Goal: Transaction & Acquisition: Book appointment/travel/reservation

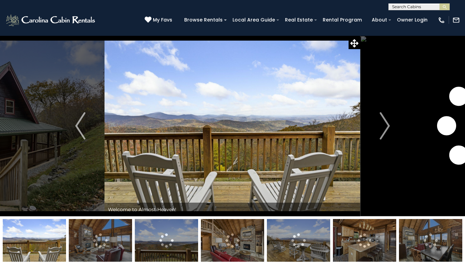
click at [432, 5] on input "text" at bounding box center [419, 8] width 60 height 7
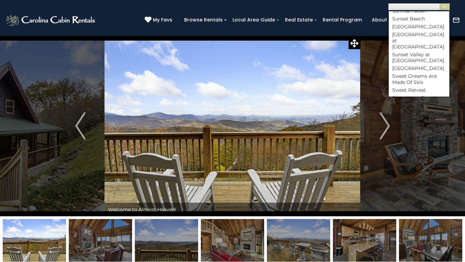
scroll to position [2963, 0]
click at [425, 133] on li "Summit View" at bounding box center [419, 136] width 61 height 6
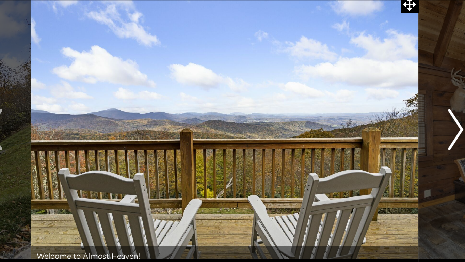
click at [383, 124] on img "Next" at bounding box center [385, 125] width 10 height 27
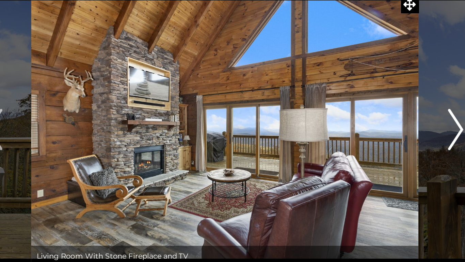
click at [383, 124] on img "Next" at bounding box center [385, 125] width 10 height 27
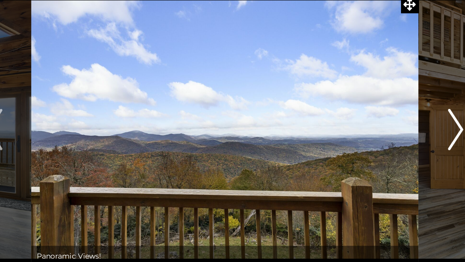
click at [383, 124] on img "Next" at bounding box center [385, 125] width 10 height 27
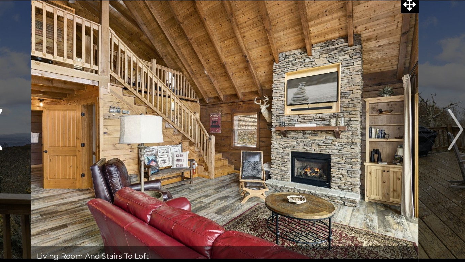
click at [91, 129] on button "Previous" at bounding box center [80, 125] width 48 height 181
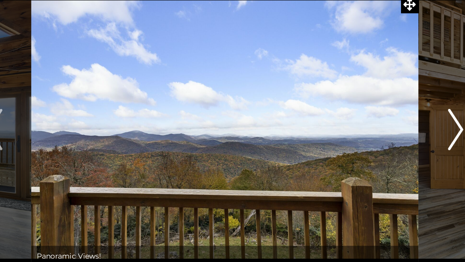
click at [367, 131] on button "Next" at bounding box center [385, 125] width 48 height 181
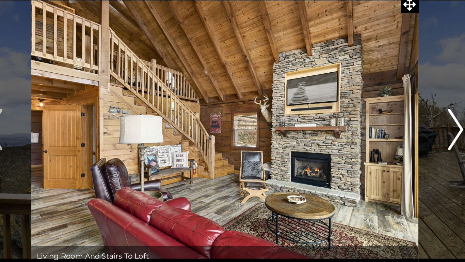
click at [377, 128] on button "Next" at bounding box center [385, 125] width 48 height 181
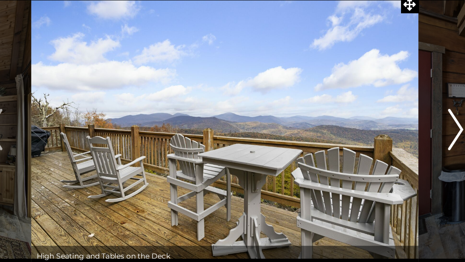
click at [377, 128] on button "Next" at bounding box center [385, 125] width 48 height 181
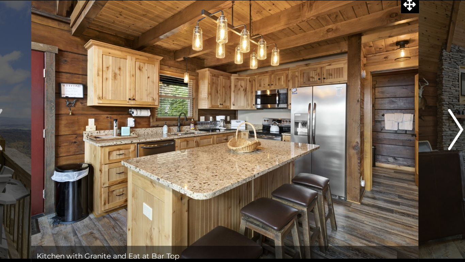
click at [377, 128] on button "Next" at bounding box center [385, 125] width 48 height 181
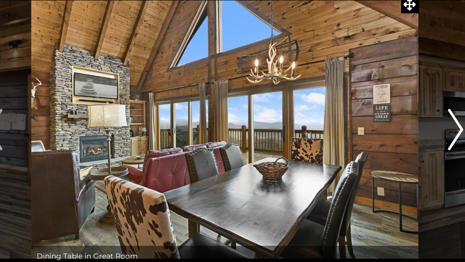
click at [377, 128] on button "Next" at bounding box center [385, 125] width 48 height 181
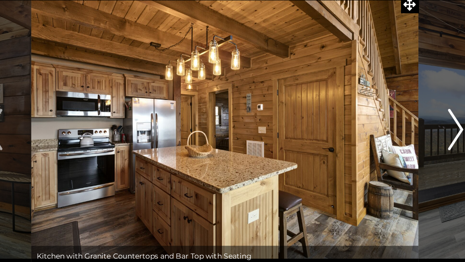
click at [377, 128] on button "Next" at bounding box center [385, 125] width 48 height 181
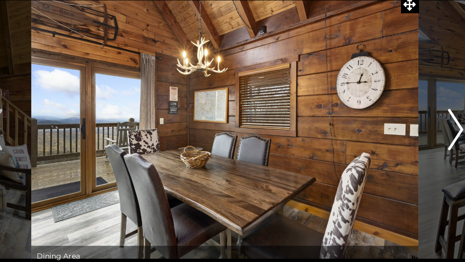
click at [377, 128] on button "Next" at bounding box center [385, 125] width 48 height 181
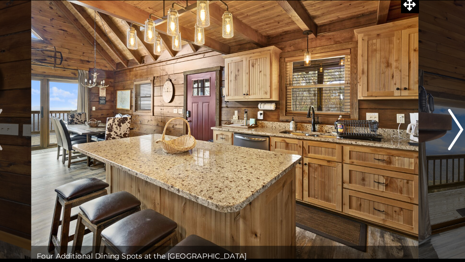
click at [377, 128] on button "Next" at bounding box center [385, 125] width 48 height 181
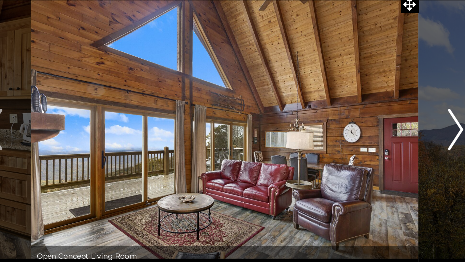
click at [377, 128] on button "Next" at bounding box center [385, 125] width 48 height 181
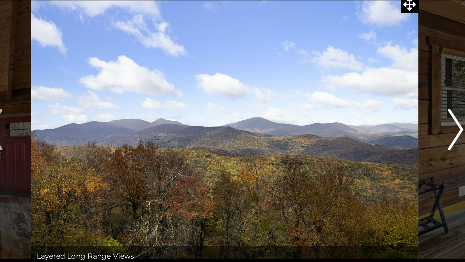
click at [377, 128] on button "Next" at bounding box center [385, 125] width 48 height 181
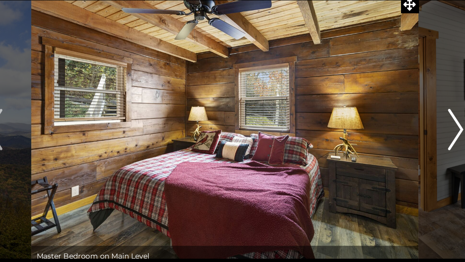
click at [377, 128] on button "Next" at bounding box center [385, 125] width 48 height 181
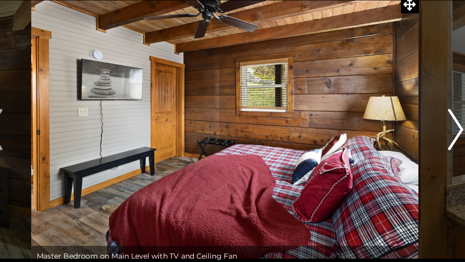
click at [377, 128] on button "Next" at bounding box center [385, 125] width 48 height 181
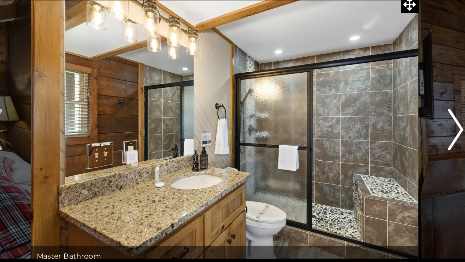
click at [377, 128] on button "Next" at bounding box center [385, 125] width 48 height 181
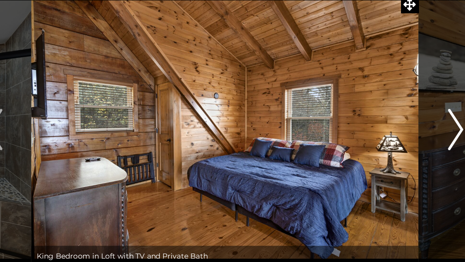
click at [377, 128] on button "Next" at bounding box center [385, 125] width 48 height 181
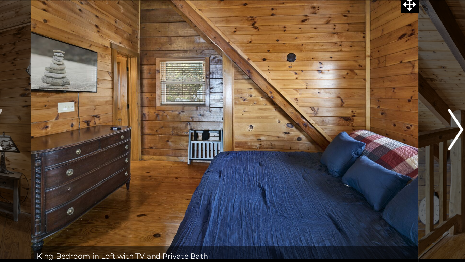
click at [377, 128] on button "Next" at bounding box center [385, 125] width 48 height 181
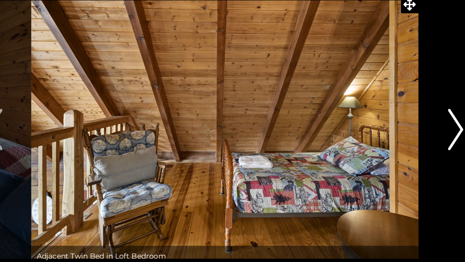
click at [377, 128] on button "Next" at bounding box center [385, 125] width 48 height 181
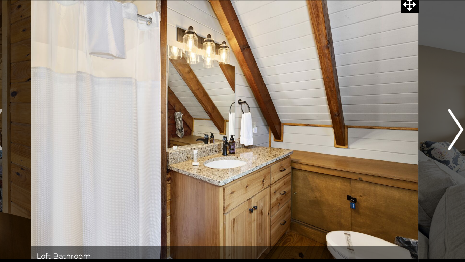
click at [377, 128] on button "Next" at bounding box center [385, 125] width 48 height 181
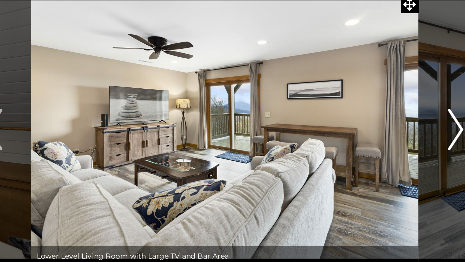
click at [377, 128] on button "Next" at bounding box center [385, 125] width 48 height 181
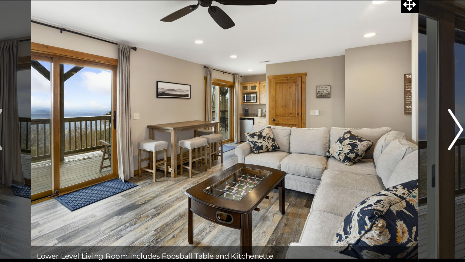
click at [377, 128] on button "Next" at bounding box center [385, 125] width 48 height 181
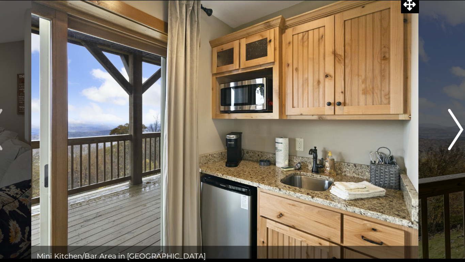
click at [377, 128] on button "Next" at bounding box center [385, 125] width 48 height 181
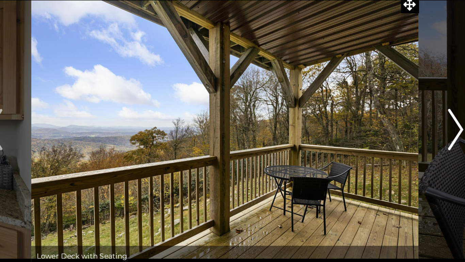
click at [377, 128] on button "Next" at bounding box center [385, 125] width 48 height 181
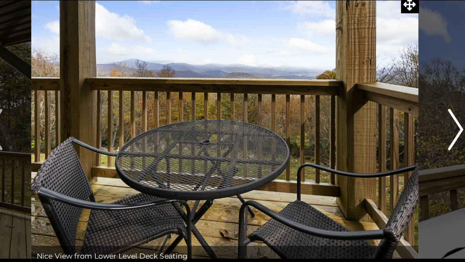
click at [377, 128] on button "Next" at bounding box center [385, 125] width 48 height 181
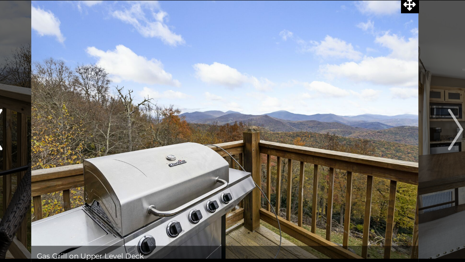
click at [84, 126] on img "Previous" at bounding box center [80, 125] width 10 height 27
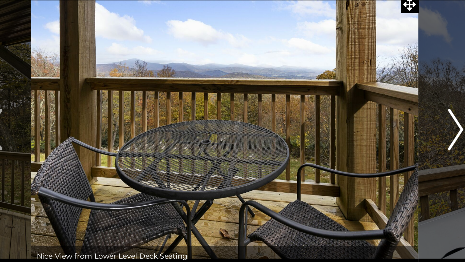
click at [378, 123] on button "Next" at bounding box center [385, 125] width 48 height 181
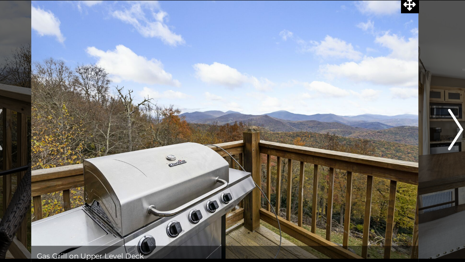
click at [378, 123] on button "Next" at bounding box center [385, 125] width 48 height 181
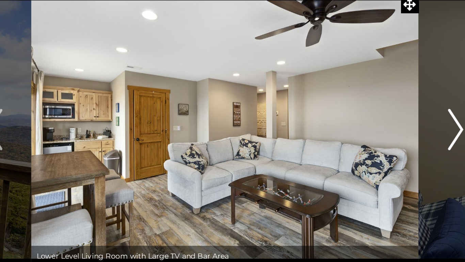
click at [378, 123] on button "Next" at bounding box center [385, 125] width 48 height 181
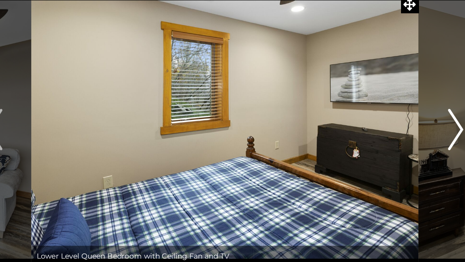
click at [378, 123] on button "Next" at bounding box center [385, 125] width 48 height 181
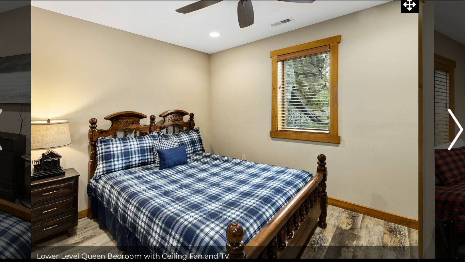
click at [378, 123] on button "Next" at bounding box center [385, 125] width 48 height 181
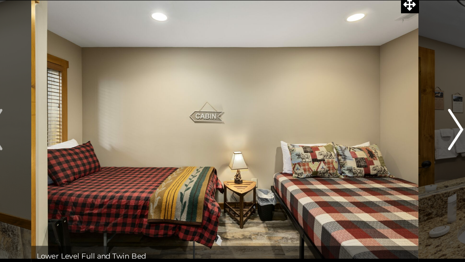
click at [378, 123] on button "Next" at bounding box center [385, 125] width 48 height 181
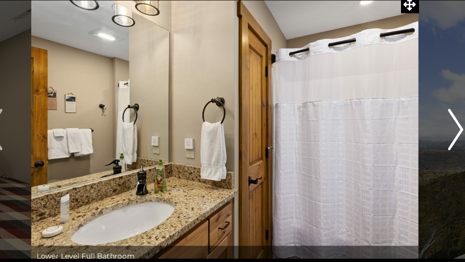
click at [378, 123] on button "Next" at bounding box center [385, 125] width 48 height 181
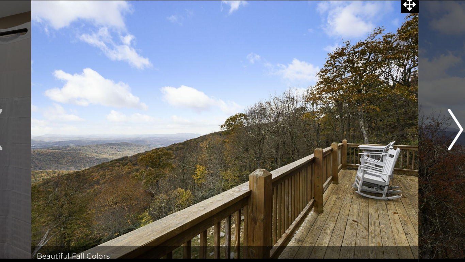
click at [378, 123] on button "Next" at bounding box center [385, 125] width 48 height 181
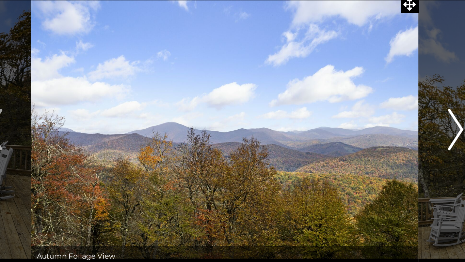
click at [378, 123] on button "Next" at bounding box center [385, 125] width 48 height 181
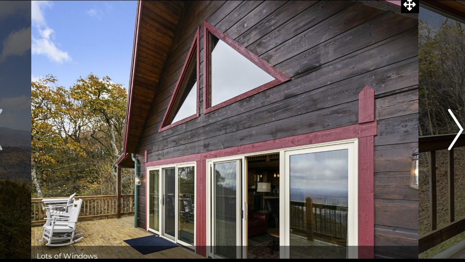
click at [378, 123] on button "Next" at bounding box center [385, 125] width 48 height 181
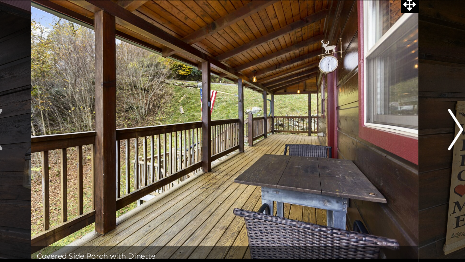
click at [378, 123] on button "Next" at bounding box center [385, 125] width 48 height 181
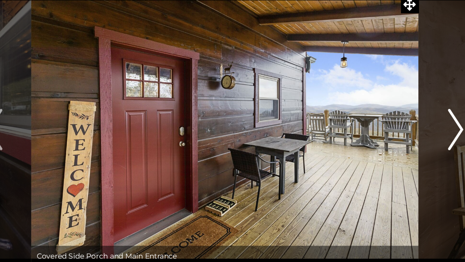
click at [378, 123] on button "Next" at bounding box center [385, 125] width 48 height 181
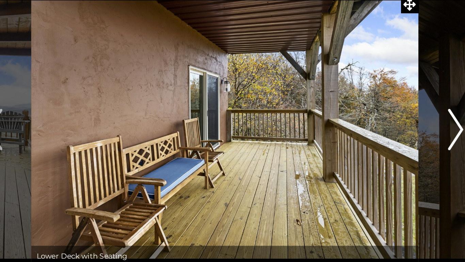
click at [378, 123] on button "Next" at bounding box center [385, 125] width 48 height 181
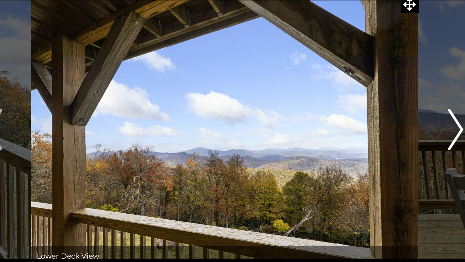
click at [378, 123] on button "Next" at bounding box center [385, 125] width 48 height 181
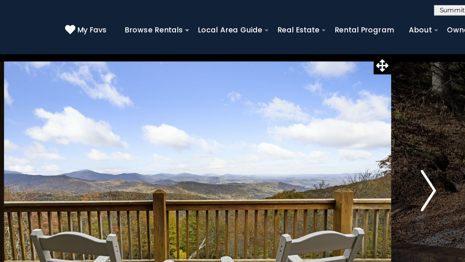
scroll to position [0, 0]
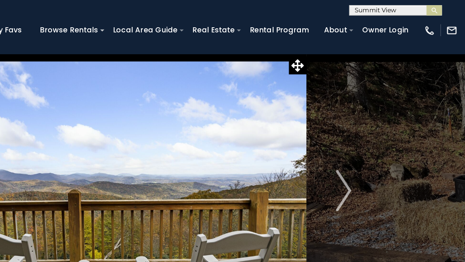
click at [427, 5] on input "text" at bounding box center [419, 7] width 60 height 7
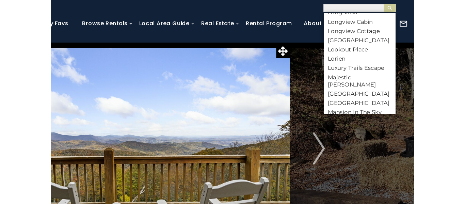
scroll to position [1979, 0]
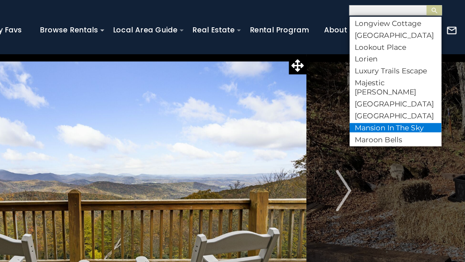
click at [425, 81] on li "Mansion In The Sky" at bounding box center [419, 84] width 61 height 6
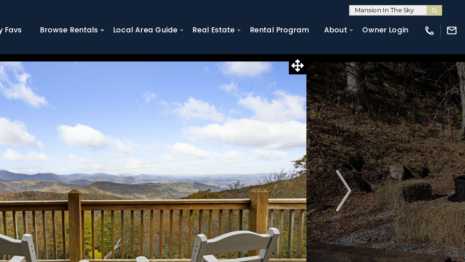
click at [425, 27] on div "Browse Rentals Local Area Guide Activities & Attractions Area Map Driving Direc…" at bounding box center [307, 22] width 252 height 14
click at [446, 6] on img "submit" at bounding box center [445, 6] width 5 height 5
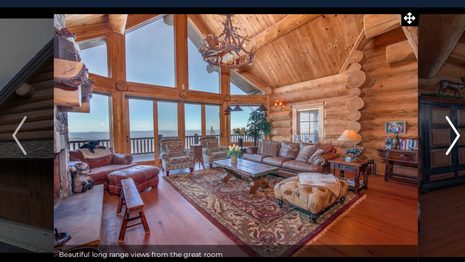
click at [384, 124] on img "Next" at bounding box center [385, 125] width 10 height 27
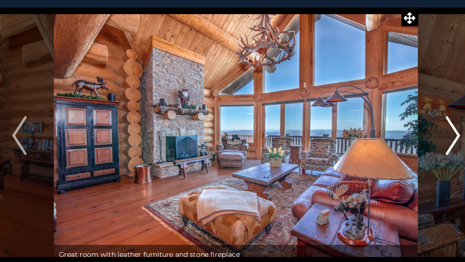
click at [384, 124] on img "Next" at bounding box center [385, 125] width 10 height 27
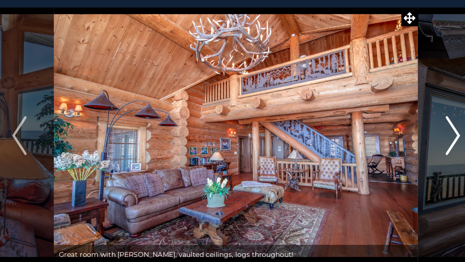
click at [384, 124] on img "Next" at bounding box center [385, 125] width 10 height 27
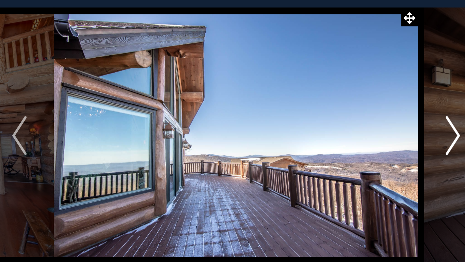
click at [384, 124] on img "Next" at bounding box center [385, 125] width 10 height 27
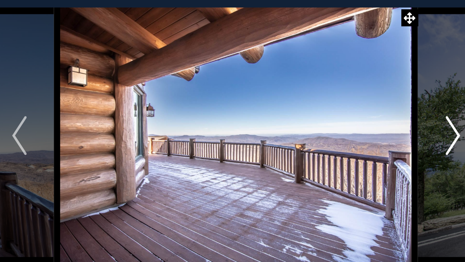
click at [384, 124] on img "Next" at bounding box center [385, 125] width 10 height 27
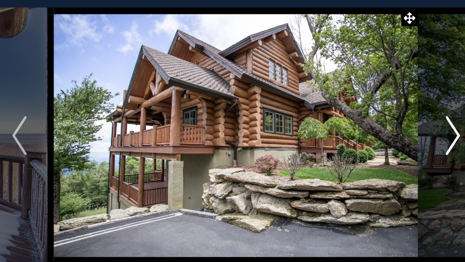
click at [384, 124] on img "Next" at bounding box center [385, 125] width 10 height 27
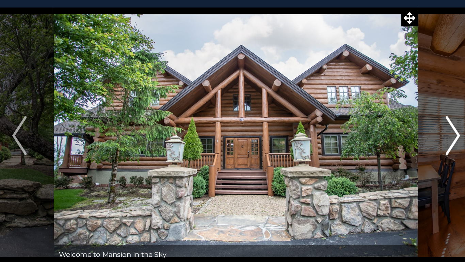
click at [384, 124] on img "Next" at bounding box center [385, 125] width 10 height 27
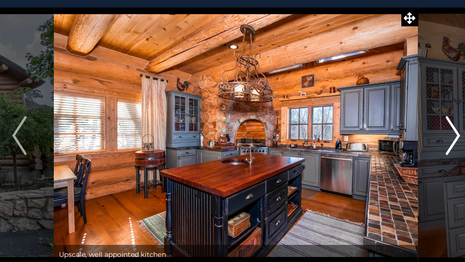
click at [384, 124] on img "Next" at bounding box center [385, 125] width 10 height 27
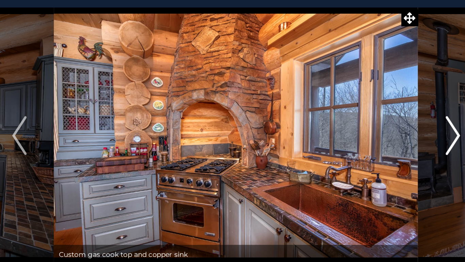
click at [384, 124] on img "Next" at bounding box center [385, 125] width 10 height 27
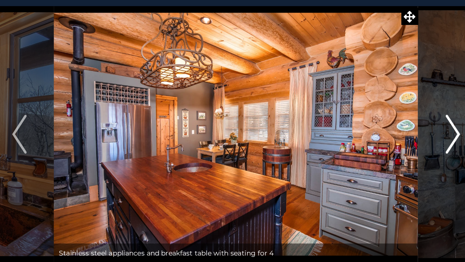
click at [384, 133] on img "Next" at bounding box center [385, 125] width 10 height 27
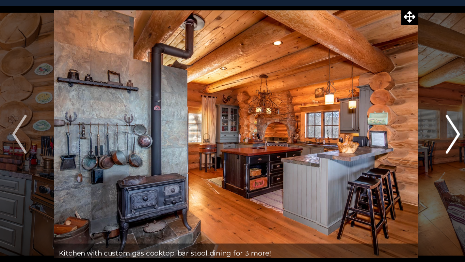
click at [382, 127] on img "Next" at bounding box center [385, 125] width 10 height 27
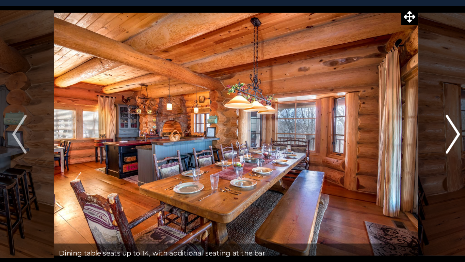
click at [384, 127] on img "Next" at bounding box center [385, 125] width 10 height 27
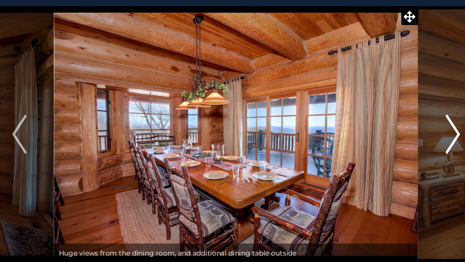
click at [383, 127] on img "Next" at bounding box center [385, 125] width 10 height 27
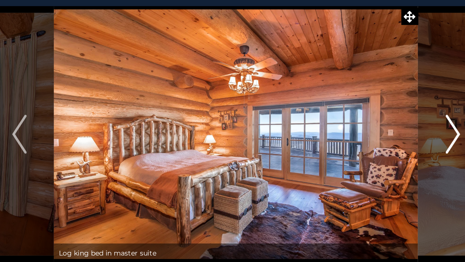
click at [385, 126] on img "Next" at bounding box center [385, 125] width 10 height 27
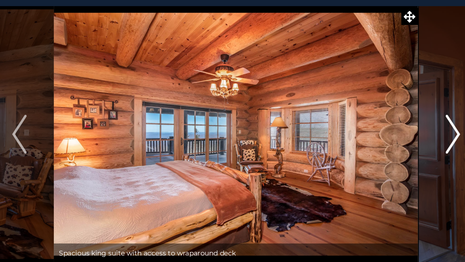
click at [381, 135] on img "Next" at bounding box center [385, 125] width 10 height 27
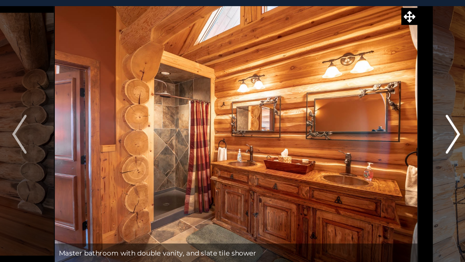
click at [383, 132] on img "Next" at bounding box center [385, 125] width 10 height 27
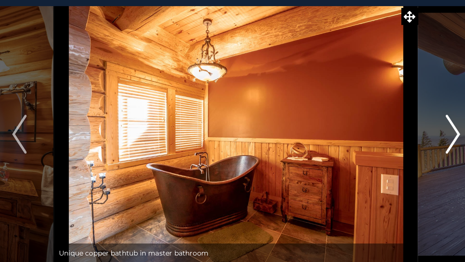
click at [385, 131] on img "Next" at bounding box center [385, 125] width 10 height 27
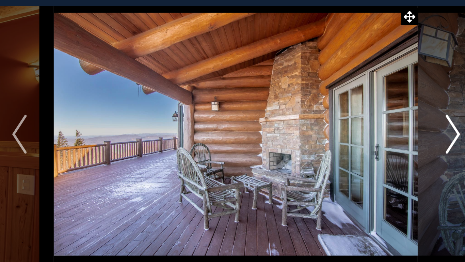
click at [383, 133] on img "Next" at bounding box center [385, 125] width 10 height 27
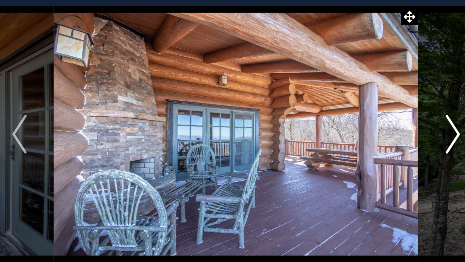
click at [382, 133] on img "Next" at bounding box center [385, 125] width 10 height 27
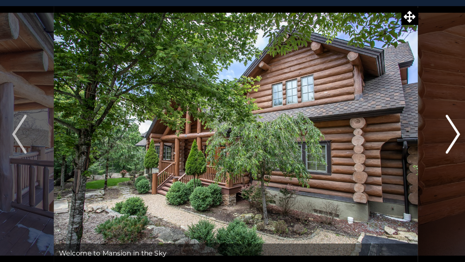
click at [383, 129] on img "Next" at bounding box center [385, 125] width 10 height 27
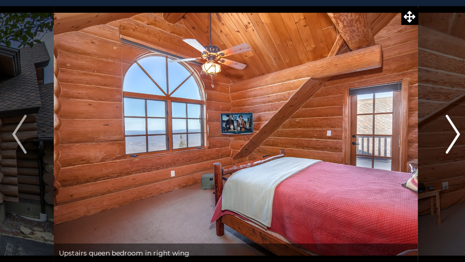
click at [384, 131] on img "Next" at bounding box center [385, 125] width 10 height 27
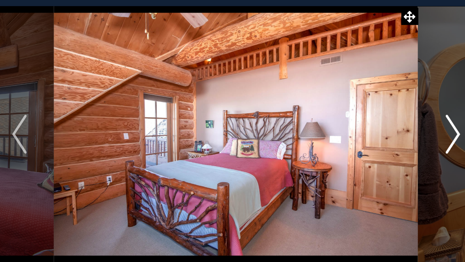
click at [381, 136] on img "Next" at bounding box center [385, 125] width 10 height 27
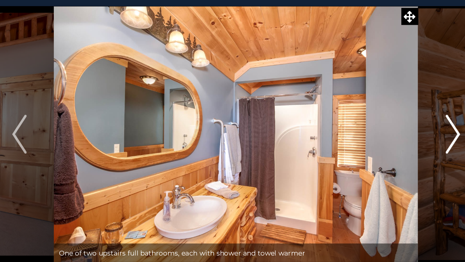
click at [381, 128] on img "Next" at bounding box center [385, 125] width 10 height 27
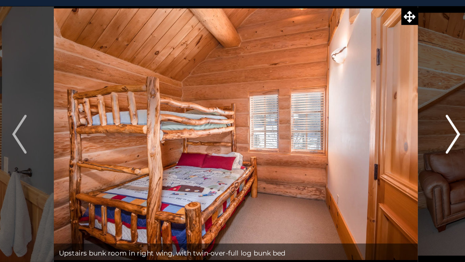
click at [384, 133] on img "Next" at bounding box center [385, 125] width 10 height 27
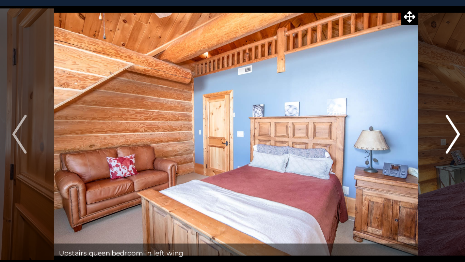
click at [380, 127] on img "Next" at bounding box center [385, 125] width 10 height 27
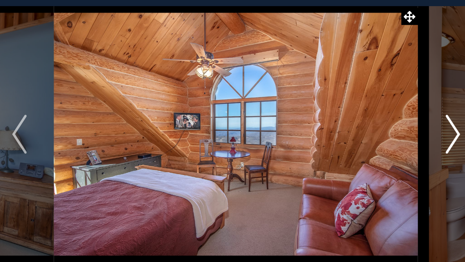
click at [384, 126] on img "Next" at bounding box center [385, 125] width 10 height 27
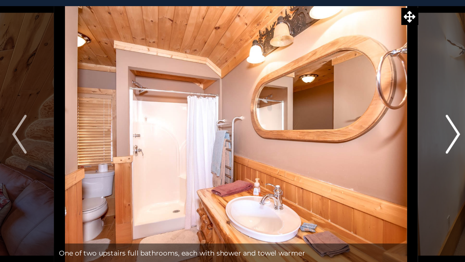
click at [385, 130] on img "Next" at bounding box center [385, 125] width 10 height 27
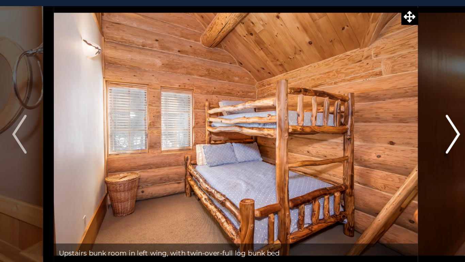
click at [385, 130] on img "Next" at bounding box center [385, 125] width 10 height 27
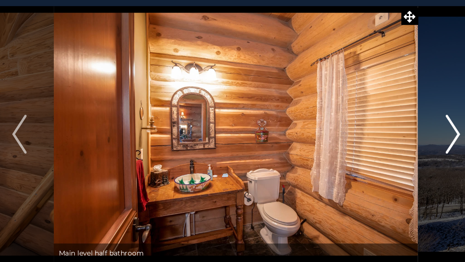
click at [385, 132] on img "Next" at bounding box center [385, 125] width 10 height 27
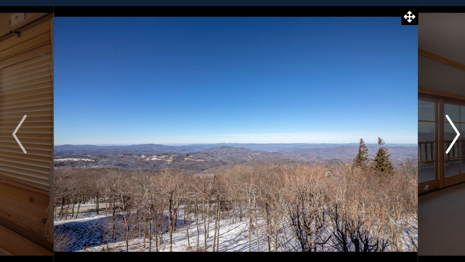
click at [386, 129] on img "Next" at bounding box center [385, 125] width 10 height 27
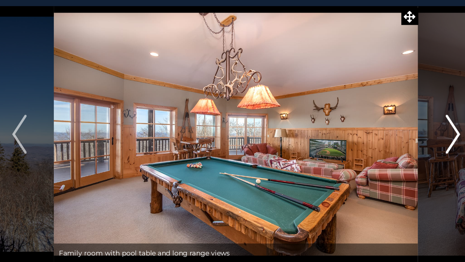
click at [386, 129] on img "Next" at bounding box center [385, 125] width 10 height 27
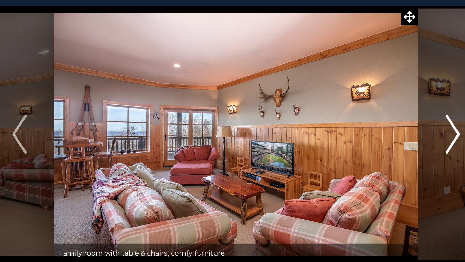
click at [386, 129] on img "Next" at bounding box center [385, 125] width 10 height 27
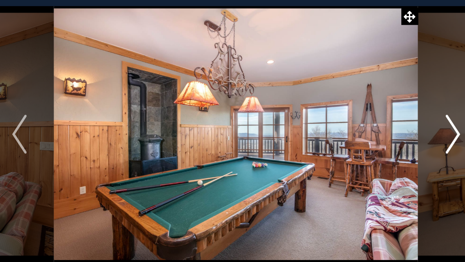
click at [386, 129] on img "Next" at bounding box center [385, 125] width 10 height 27
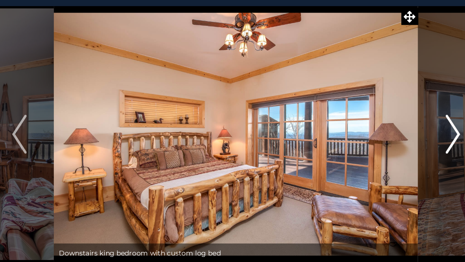
click at [386, 129] on img "Next" at bounding box center [385, 125] width 10 height 27
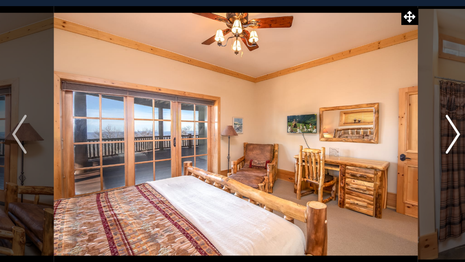
click at [386, 129] on img "Next" at bounding box center [385, 125] width 10 height 27
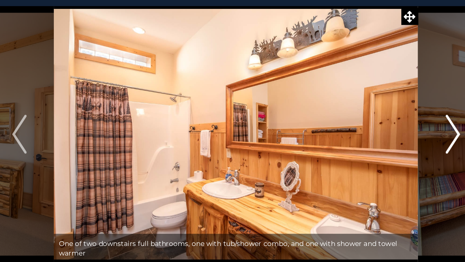
click at [386, 129] on img "Next" at bounding box center [385, 125] width 10 height 27
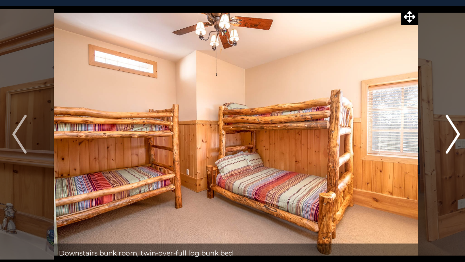
click at [386, 129] on img "Next" at bounding box center [385, 125] width 10 height 27
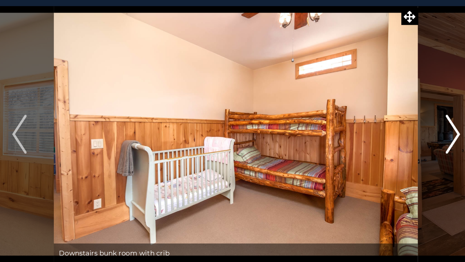
click at [386, 129] on img "Next" at bounding box center [385, 125] width 10 height 27
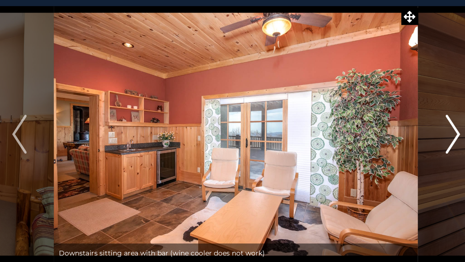
click at [386, 129] on img "Next" at bounding box center [385, 125] width 10 height 27
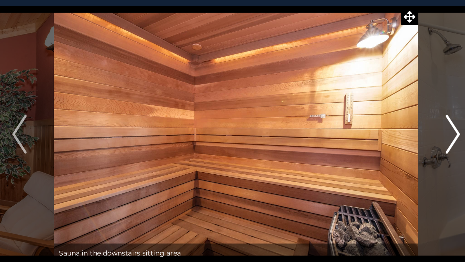
click at [386, 129] on img "Next" at bounding box center [385, 125] width 10 height 27
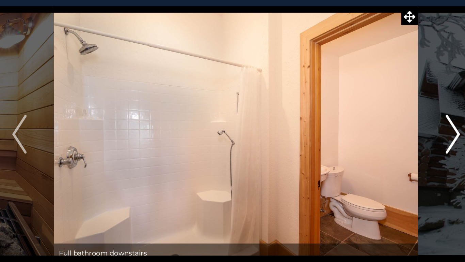
click at [386, 129] on img "Next" at bounding box center [385, 125] width 10 height 27
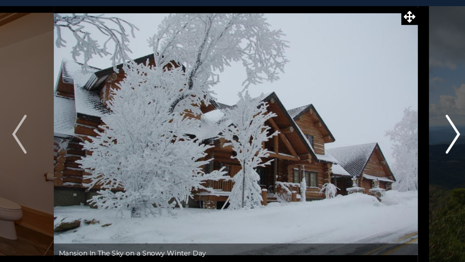
click at [386, 129] on img "Next" at bounding box center [385, 125] width 10 height 27
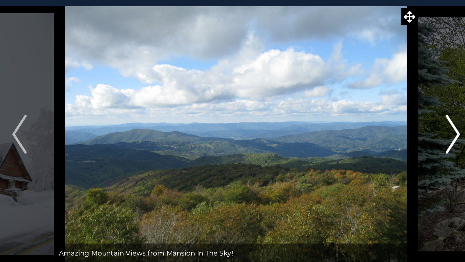
click at [386, 129] on img "Next" at bounding box center [385, 125] width 10 height 27
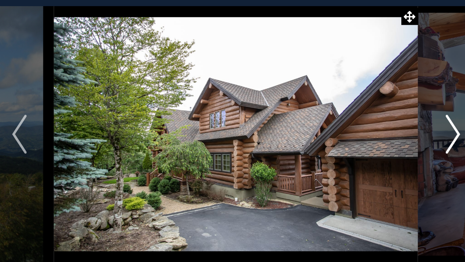
click at [386, 129] on img "Next" at bounding box center [385, 125] width 10 height 27
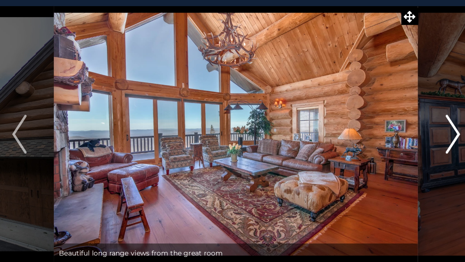
click at [386, 129] on img "Next" at bounding box center [385, 125] width 10 height 27
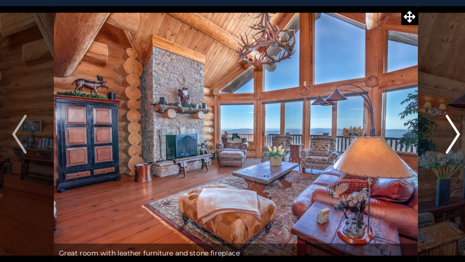
click at [386, 129] on img "Next" at bounding box center [385, 125] width 10 height 27
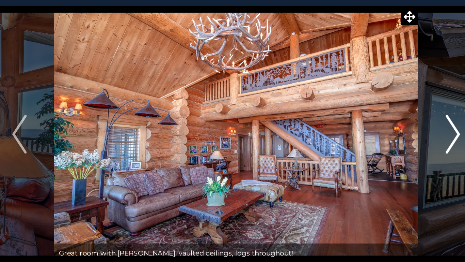
click at [386, 129] on img "Next" at bounding box center [385, 125] width 10 height 27
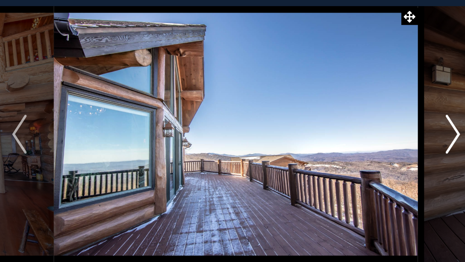
click at [386, 129] on img "Next" at bounding box center [385, 125] width 10 height 27
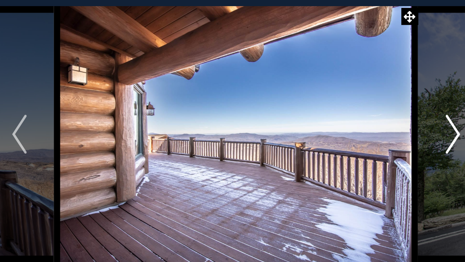
click at [386, 129] on img "Next" at bounding box center [385, 125] width 10 height 27
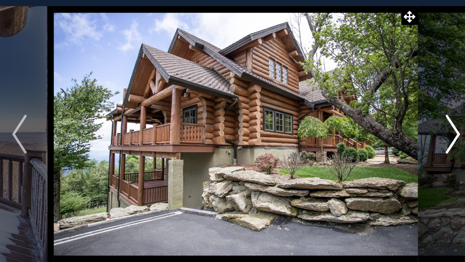
click at [386, 129] on img "Next" at bounding box center [385, 125] width 10 height 27
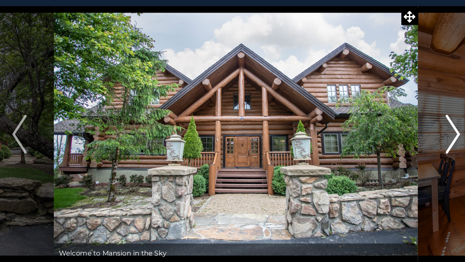
click at [386, 129] on img "Next" at bounding box center [385, 125] width 10 height 27
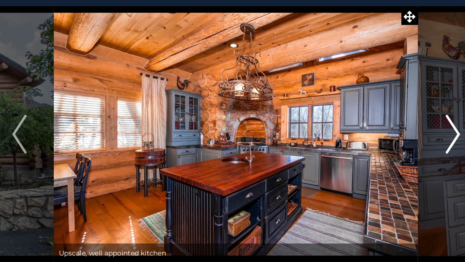
click at [386, 129] on img "Next" at bounding box center [385, 125] width 10 height 27
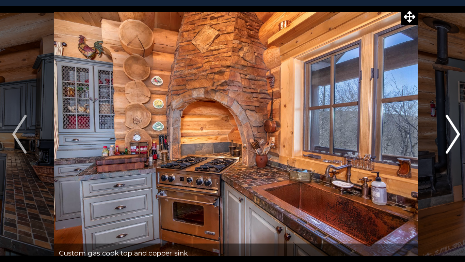
click at [386, 129] on img "Next" at bounding box center [385, 125] width 10 height 27
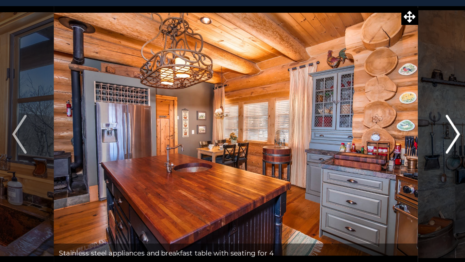
click at [386, 129] on img "Next" at bounding box center [385, 125] width 10 height 27
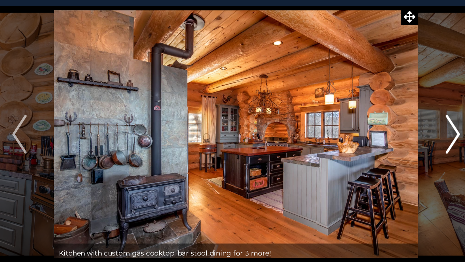
click at [386, 129] on img "Next" at bounding box center [385, 125] width 10 height 27
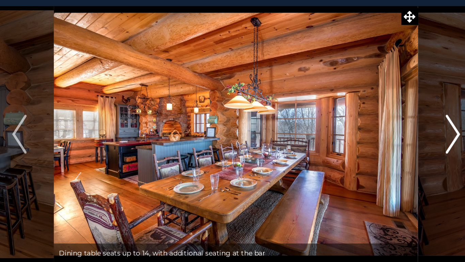
click at [386, 129] on img "Next" at bounding box center [385, 125] width 10 height 27
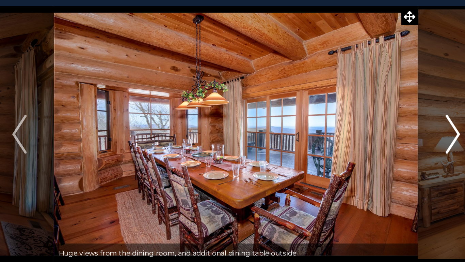
click at [386, 129] on img "Next" at bounding box center [385, 125] width 10 height 27
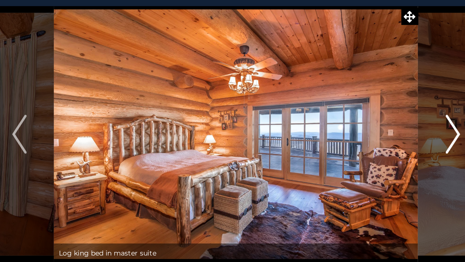
click at [386, 129] on img "Next" at bounding box center [385, 125] width 10 height 27
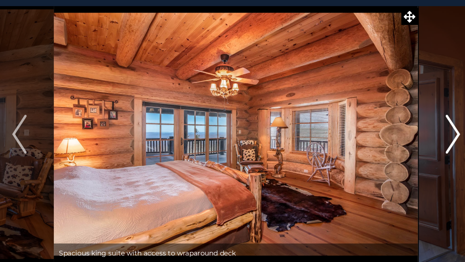
click at [386, 129] on img "Next" at bounding box center [385, 125] width 10 height 27
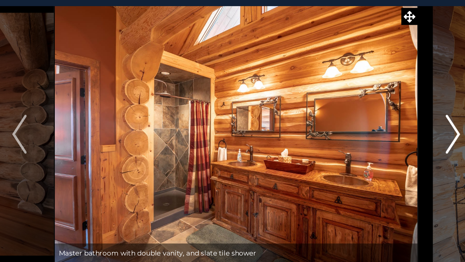
click at [386, 129] on img "Next" at bounding box center [385, 125] width 10 height 27
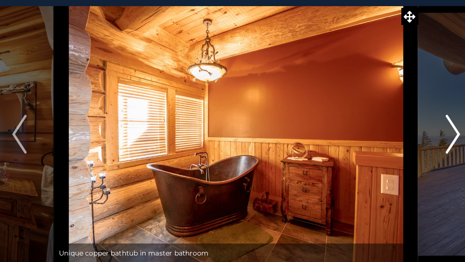
click at [386, 129] on img "Next" at bounding box center [385, 125] width 10 height 27
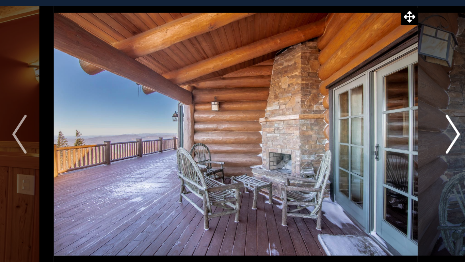
click at [386, 129] on img "Next" at bounding box center [385, 125] width 10 height 27
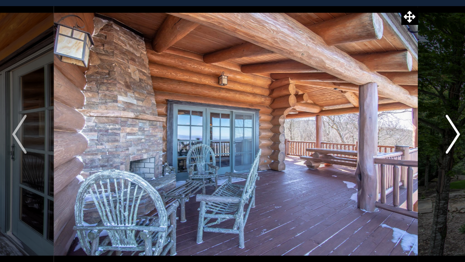
click at [386, 129] on img "Next" at bounding box center [385, 125] width 10 height 27
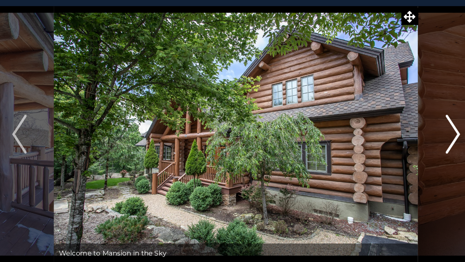
click at [386, 129] on img "Next" at bounding box center [385, 125] width 10 height 27
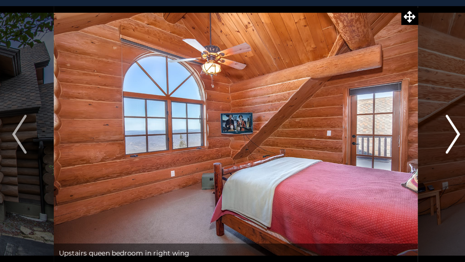
click at [386, 129] on img "Next" at bounding box center [385, 125] width 10 height 27
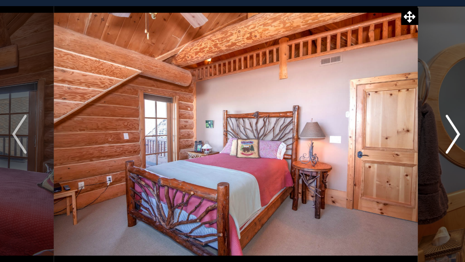
click at [386, 129] on img "Next" at bounding box center [385, 125] width 10 height 27
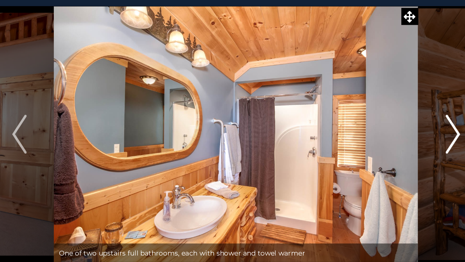
click at [386, 129] on img "Next" at bounding box center [385, 125] width 10 height 27
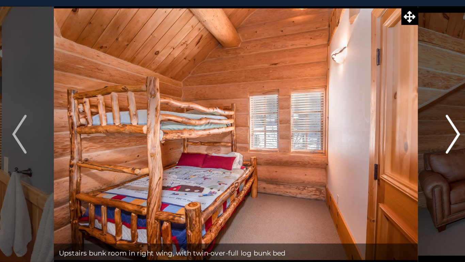
click at [383, 124] on img "Next" at bounding box center [385, 125] width 10 height 27
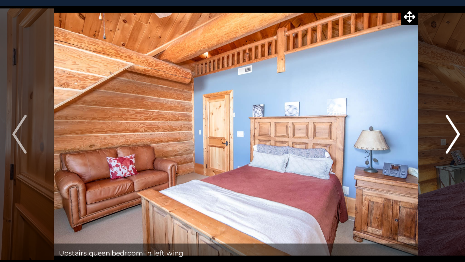
click at [383, 124] on img "Next" at bounding box center [385, 125] width 10 height 27
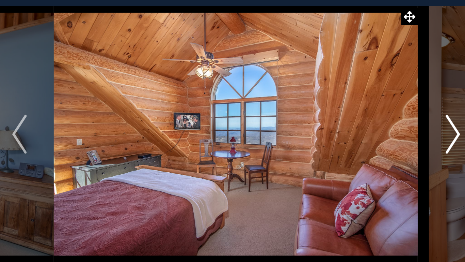
click at [383, 124] on img "Next" at bounding box center [385, 125] width 10 height 27
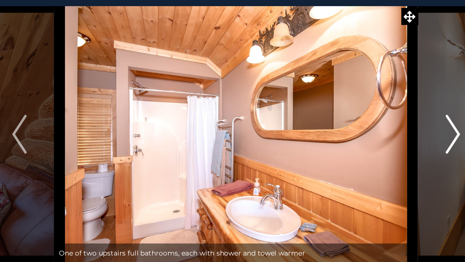
click at [383, 124] on img "Next" at bounding box center [385, 125] width 10 height 27
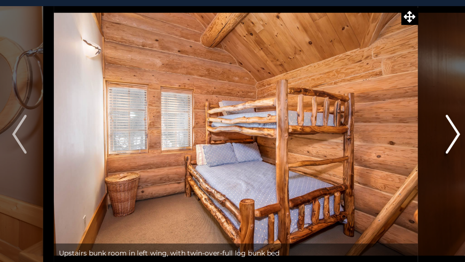
click at [383, 124] on img "Next" at bounding box center [385, 125] width 10 height 27
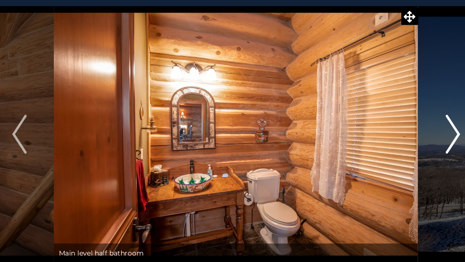
click at [383, 124] on img "Next" at bounding box center [385, 125] width 10 height 27
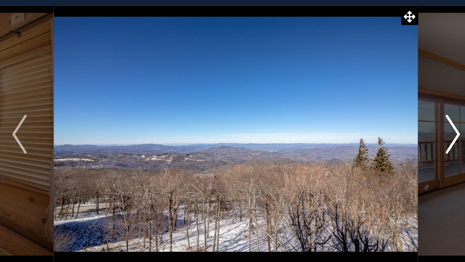
click at [383, 124] on img "Next" at bounding box center [385, 125] width 10 height 27
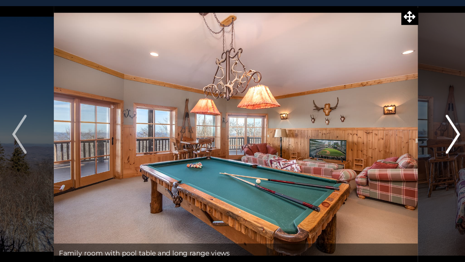
click at [383, 124] on img "Next" at bounding box center [385, 125] width 10 height 27
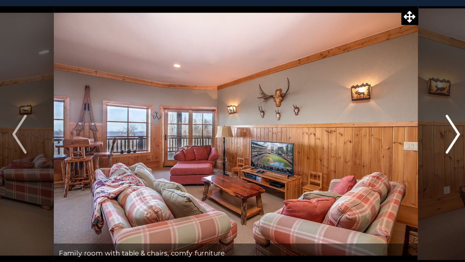
click at [383, 124] on img "Next" at bounding box center [385, 125] width 10 height 27
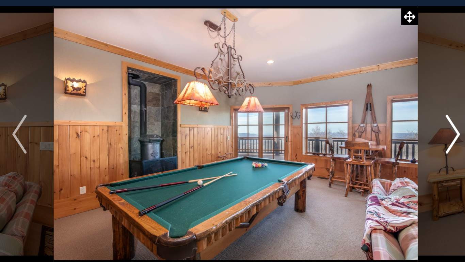
click at [383, 124] on img "Next" at bounding box center [385, 125] width 10 height 27
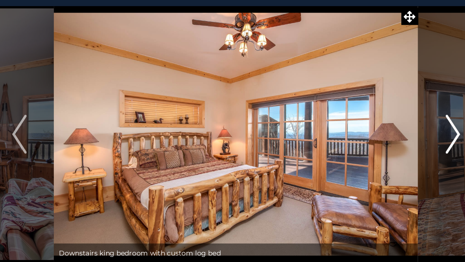
click at [383, 124] on img "Next" at bounding box center [385, 125] width 10 height 27
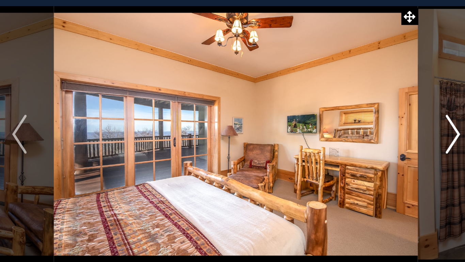
click at [383, 124] on img "Next" at bounding box center [385, 125] width 10 height 27
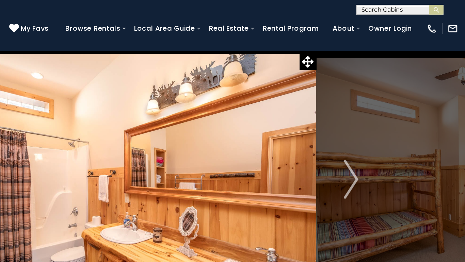
click at [435, 9] on input "text" at bounding box center [419, 8] width 60 height 7
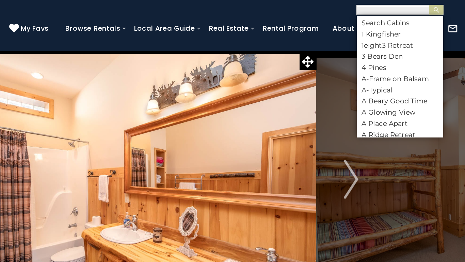
scroll to position [0, 0]
click at [436, 62] on li "A-Typical" at bounding box center [419, 63] width 61 height 6
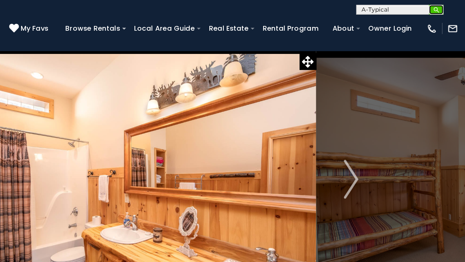
click at [444, 6] on img "submit" at bounding box center [445, 6] width 5 height 5
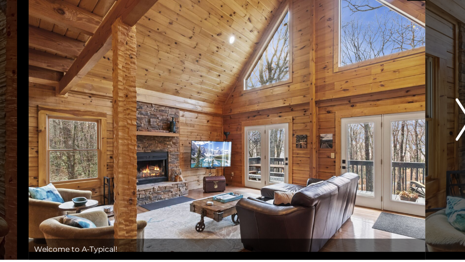
click at [381, 128] on img "Next" at bounding box center [385, 125] width 10 height 27
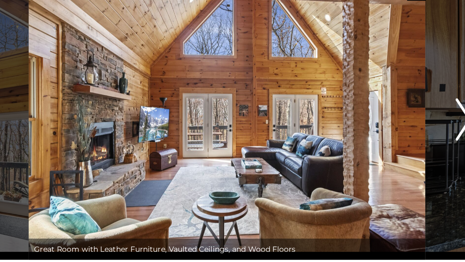
click at [381, 128] on img "Next" at bounding box center [385, 125] width 10 height 27
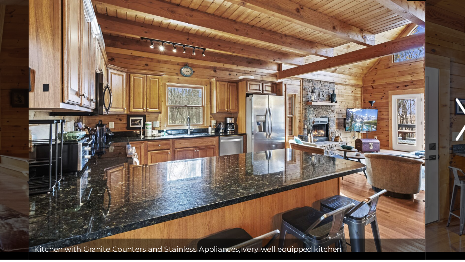
click at [381, 128] on img "Next" at bounding box center [385, 125] width 10 height 27
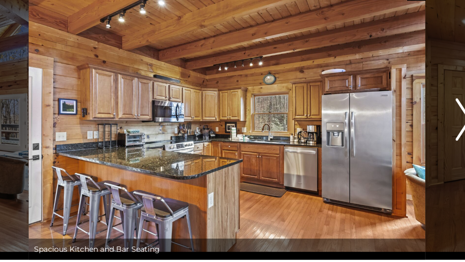
click at [381, 128] on img "Next" at bounding box center [385, 125] width 10 height 27
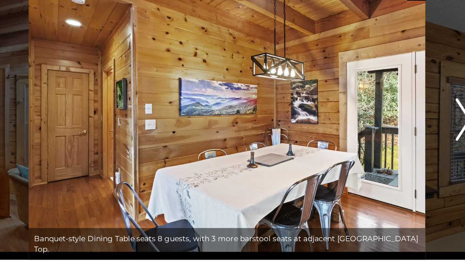
click at [381, 128] on img "Next" at bounding box center [385, 125] width 10 height 27
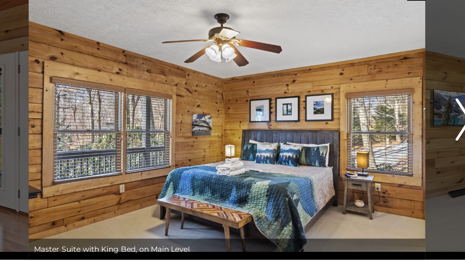
click at [381, 128] on img "Next" at bounding box center [385, 125] width 10 height 27
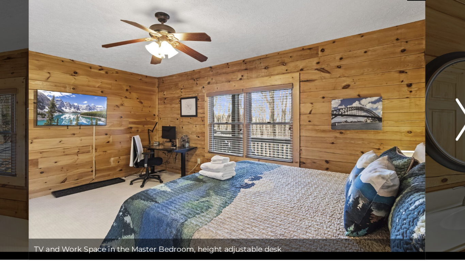
click at [381, 128] on img "Next" at bounding box center [385, 125] width 10 height 27
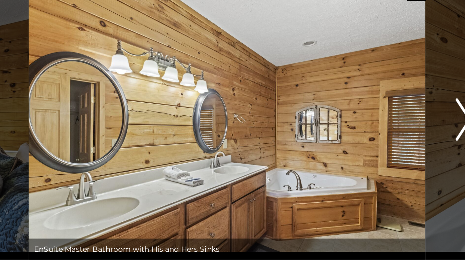
click at [381, 128] on img "Next" at bounding box center [385, 125] width 10 height 27
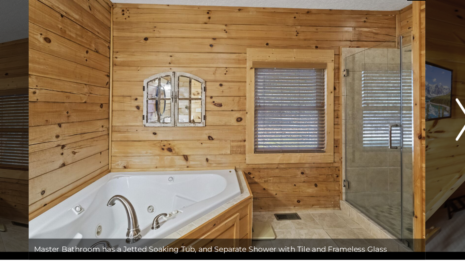
click at [381, 128] on img "Next" at bounding box center [385, 125] width 10 height 27
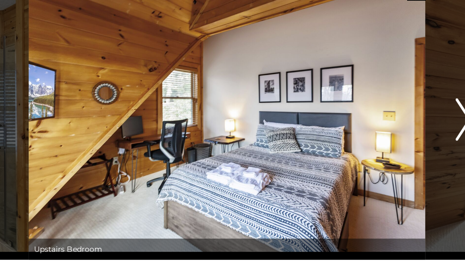
click at [381, 128] on img "Next" at bounding box center [385, 125] width 10 height 27
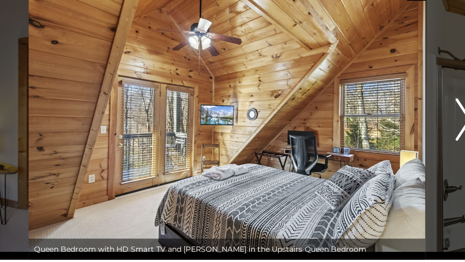
click at [381, 128] on img "Next" at bounding box center [385, 125] width 10 height 27
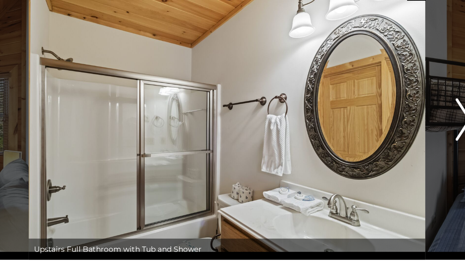
click at [381, 128] on img "Next" at bounding box center [385, 125] width 10 height 27
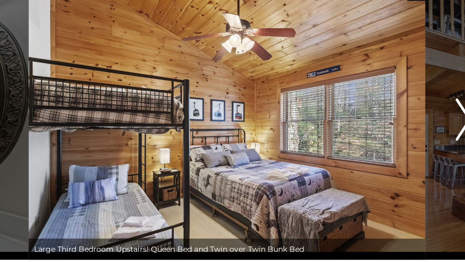
click at [381, 128] on img "Next" at bounding box center [385, 125] width 10 height 27
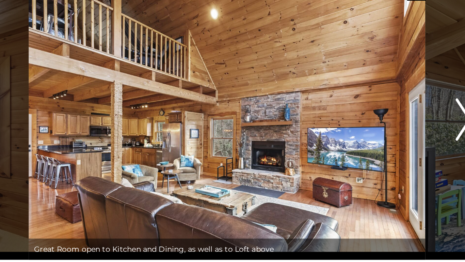
click at [381, 126] on img "Next" at bounding box center [385, 125] width 10 height 27
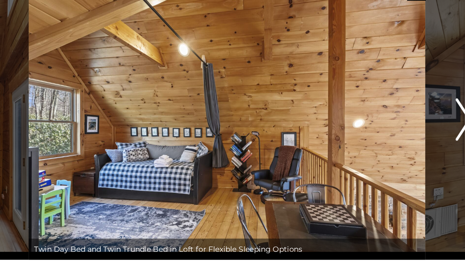
click at [381, 126] on img "Next" at bounding box center [385, 125] width 10 height 27
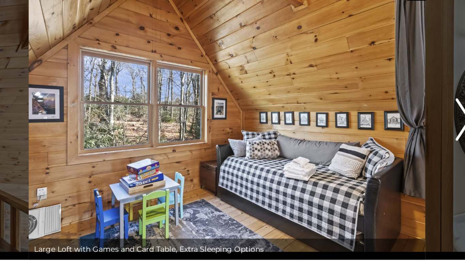
click at [381, 126] on img "Next" at bounding box center [385, 125] width 10 height 27
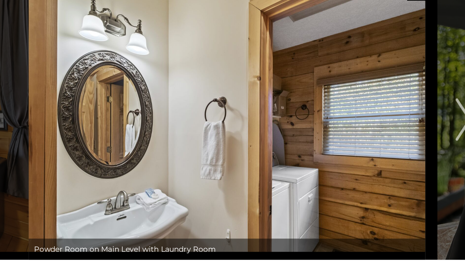
click at [86, 130] on button "Previous" at bounding box center [80, 125] width 48 height 181
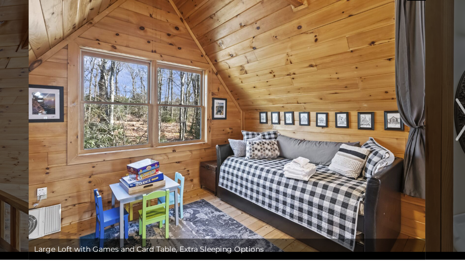
click at [86, 130] on button "Previous" at bounding box center [80, 125] width 48 height 181
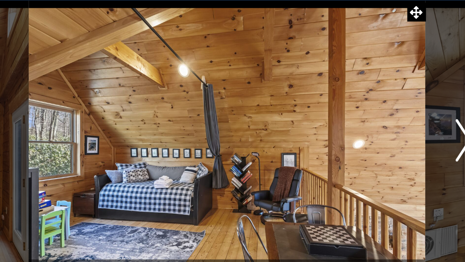
click at [384, 132] on img "Next" at bounding box center [385, 125] width 10 height 27
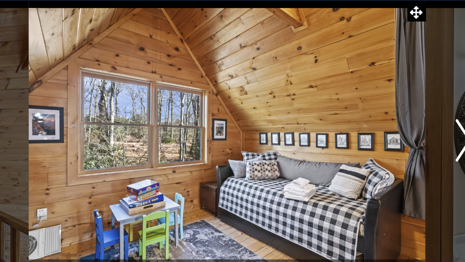
click at [381, 126] on img "Next" at bounding box center [385, 125] width 10 height 27
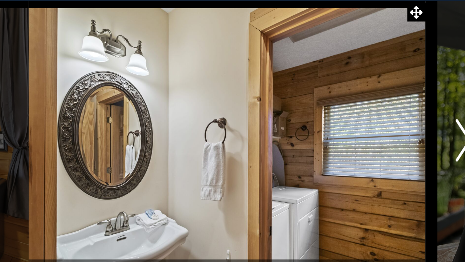
click at [377, 129] on button "Next" at bounding box center [385, 125] width 48 height 181
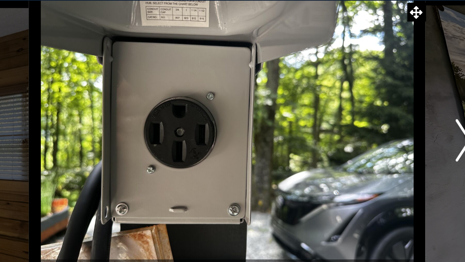
click at [377, 132] on button "Next" at bounding box center [385, 125] width 48 height 181
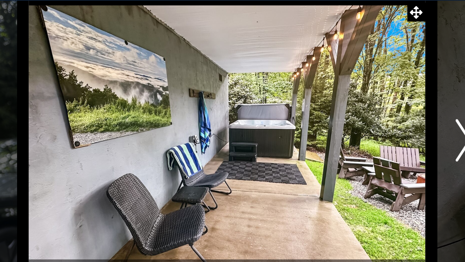
click at [376, 133] on button "Next" at bounding box center [385, 125] width 48 height 181
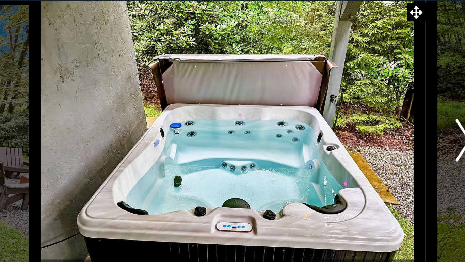
click at [379, 133] on button "Next" at bounding box center [385, 125] width 48 height 181
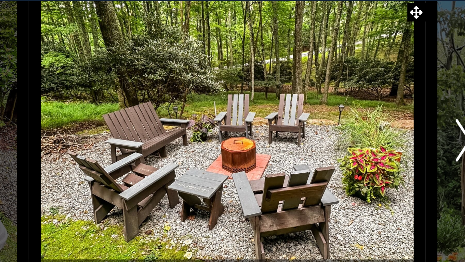
click at [380, 130] on img "Next" at bounding box center [385, 125] width 10 height 27
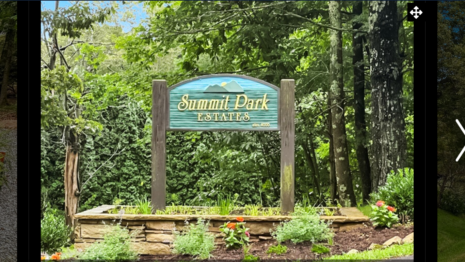
click at [378, 130] on button "Next" at bounding box center [385, 125] width 48 height 181
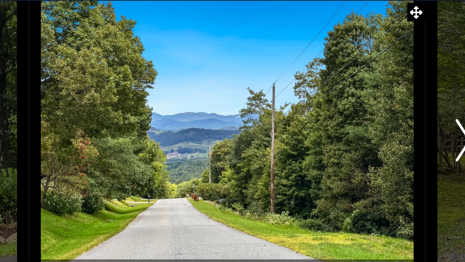
click at [377, 131] on button "Next" at bounding box center [385, 125] width 48 height 181
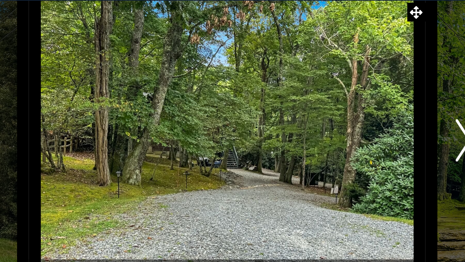
click at [378, 131] on button "Next" at bounding box center [385, 125] width 48 height 181
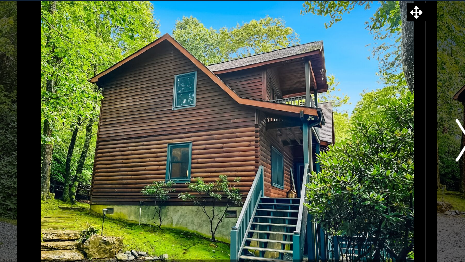
click at [379, 131] on button "Next" at bounding box center [385, 125] width 48 height 181
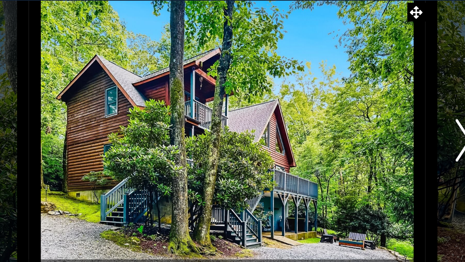
click at [379, 132] on button "Next" at bounding box center [385, 125] width 48 height 181
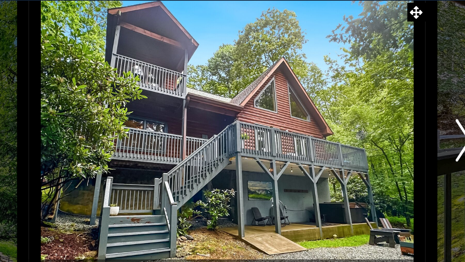
click at [378, 130] on button "Next" at bounding box center [385, 125] width 48 height 181
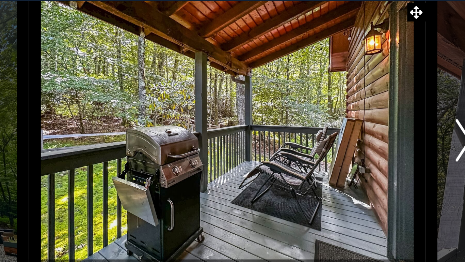
click at [377, 131] on button "Next" at bounding box center [385, 125] width 48 height 181
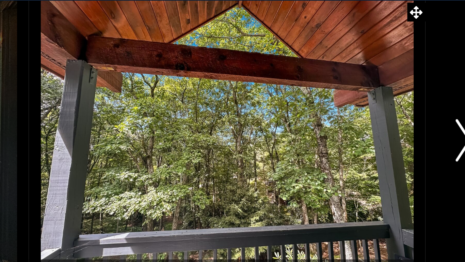
click at [377, 131] on button "Next" at bounding box center [385, 125] width 48 height 181
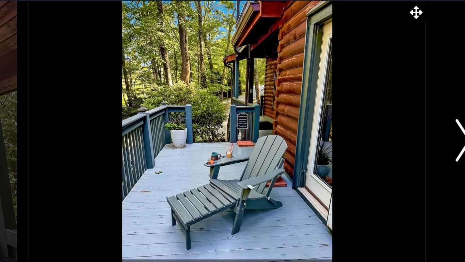
click at [378, 132] on button "Next" at bounding box center [385, 125] width 48 height 181
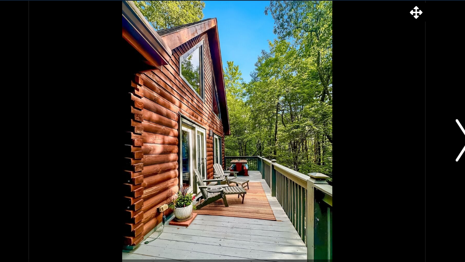
click at [378, 132] on button "Next" at bounding box center [385, 125] width 48 height 181
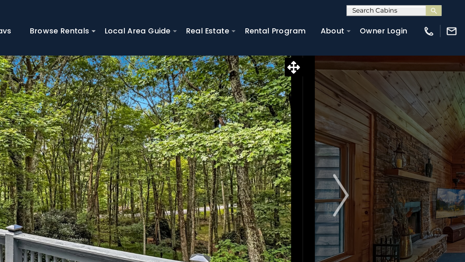
click at [430, 5] on input "text" at bounding box center [419, 8] width 60 height 7
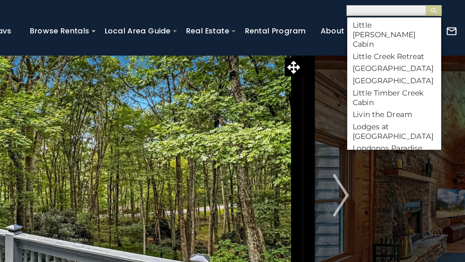
scroll to position [1876, 0]
click at [412, 124] on li "[GEOGRAPHIC_DATA]" at bounding box center [419, 127] width 61 height 6
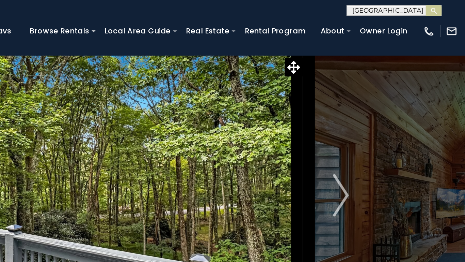
click at [431, 4] on input "text" at bounding box center [419, 7] width 60 height 7
click at [444, 5] on img "submit" at bounding box center [445, 6] width 5 height 5
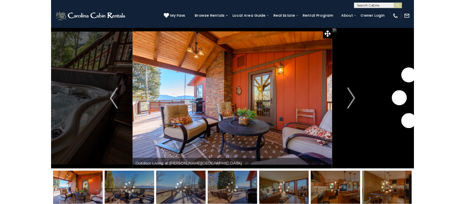
scroll to position [0, 0]
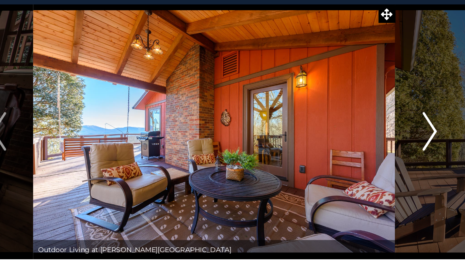
click at [382, 128] on img "Next" at bounding box center [385, 125] width 10 height 27
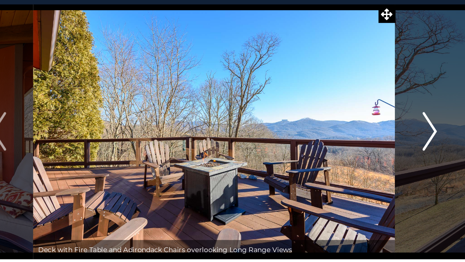
click at [380, 125] on img "Next" at bounding box center [385, 125] width 10 height 27
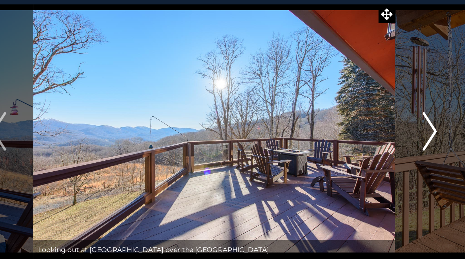
click at [380, 125] on img "Next" at bounding box center [385, 125] width 10 height 27
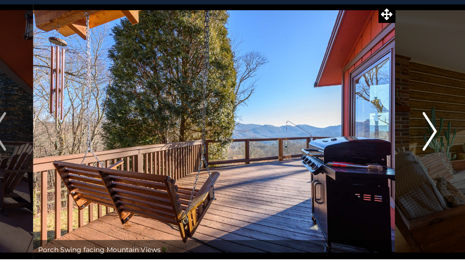
click at [380, 125] on img "Next" at bounding box center [385, 125] width 10 height 27
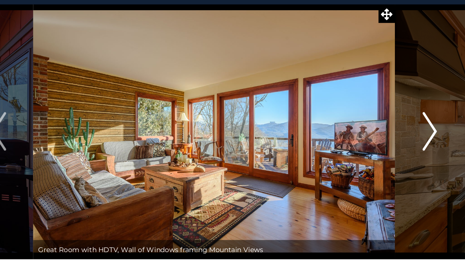
click at [380, 125] on img "Next" at bounding box center [385, 125] width 10 height 27
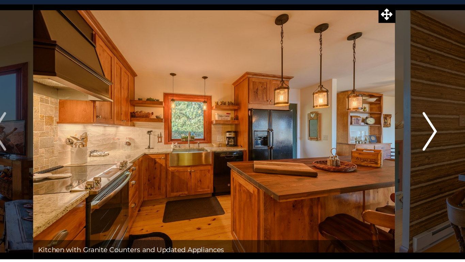
click at [380, 125] on img "Next" at bounding box center [385, 125] width 10 height 27
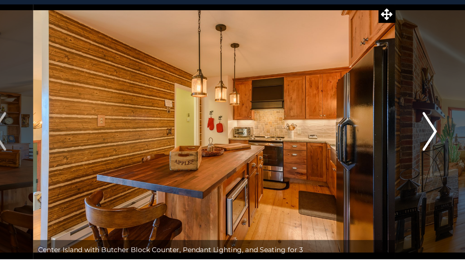
click at [380, 125] on img "Next" at bounding box center [385, 125] width 10 height 27
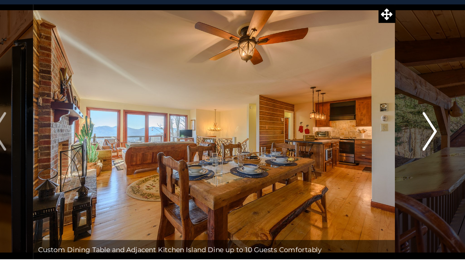
click at [380, 125] on img "Next" at bounding box center [385, 125] width 10 height 27
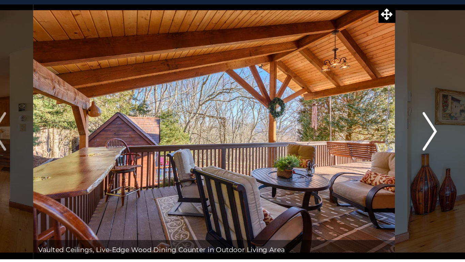
click at [380, 125] on img "Next" at bounding box center [385, 125] width 10 height 27
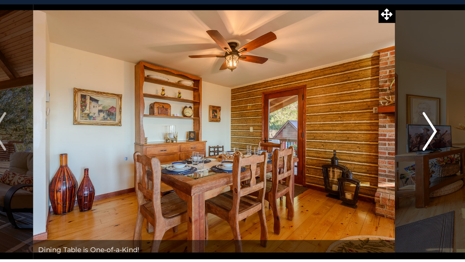
click at [380, 125] on img "Next" at bounding box center [385, 125] width 10 height 27
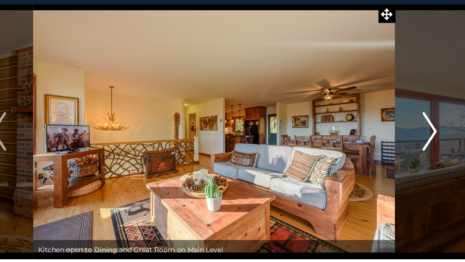
click at [380, 125] on img "Next" at bounding box center [385, 125] width 10 height 27
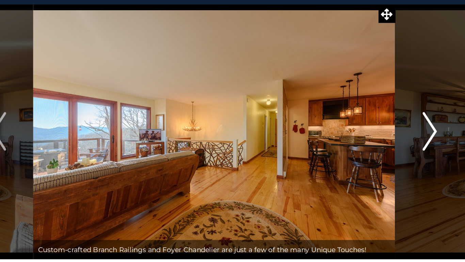
click at [380, 125] on img "Next" at bounding box center [385, 125] width 10 height 27
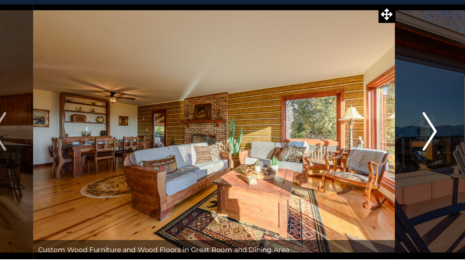
click at [380, 125] on img "Next" at bounding box center [385, 125] width 10 height 27
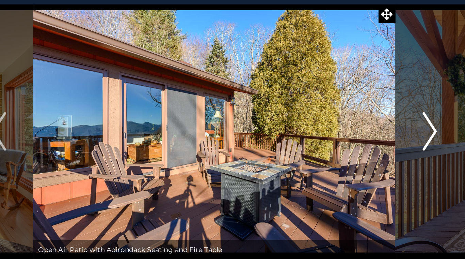
click at [380, 125] on img "Next" at bounding box center [385, 125] width 10 height 27
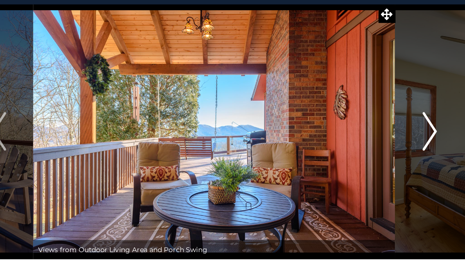
click at [380, 125] on img "Next" at bounding box center [385, 125] width 10 height 27
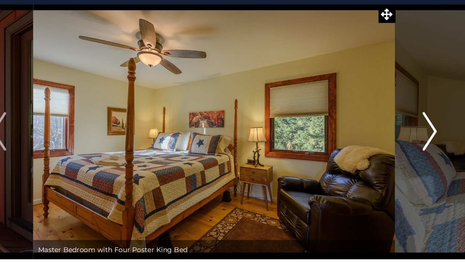
click at [380, 125] on img "Next" at bounding box center [385, 125] width 10 height 27
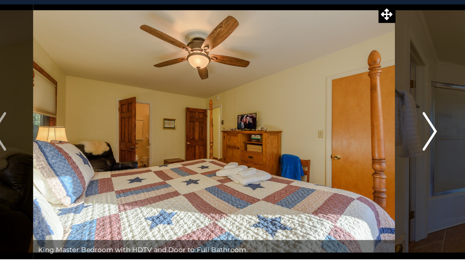
click at [380, 125] on img "Next" at bounding box center [385, 125] width 10 height 27
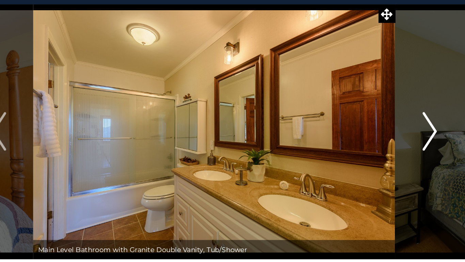
click at [380, 125] on img "Next" at bounding box center [385, 125] width 10 height 27
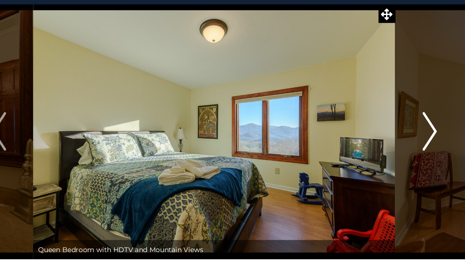
click at [380, 125] on img "Next" at bounding box center [385, 125] width 10 height 27
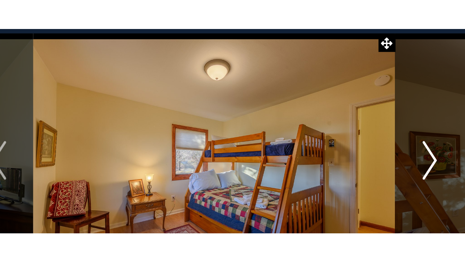
scroll to position [0, 0]
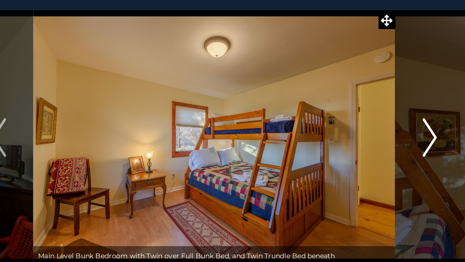
click at [395, 131] on button "Next" at bounding box center [385, 125] width 48 height 181
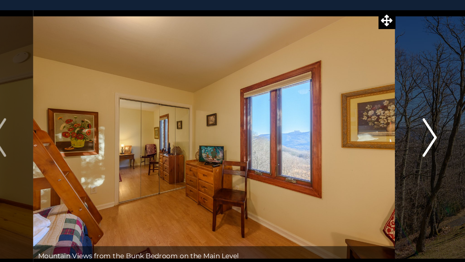
click at [380, 123] on img "Next" at bounding box center [385, 125] width 10 height 27
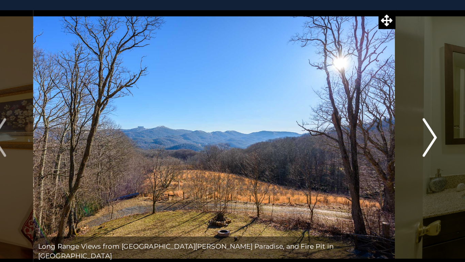
click at [380, 123] on img "Next" at bounding box center [385, 125] width 10 height 27
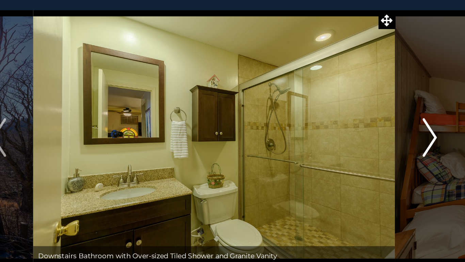
click at [380, 123] on img "Next" at bounding box center [385, 125] width 10 height 27
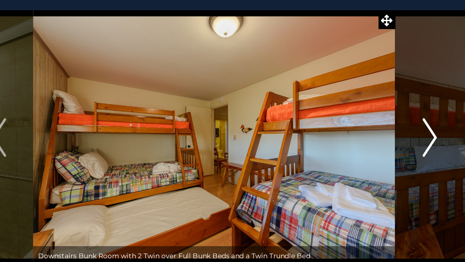
click at [380, 123] on img "Next" at bounding box center [385, 125] width 10 height 27
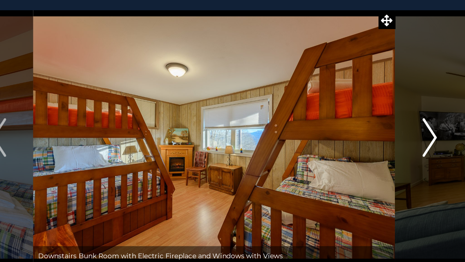
click at [380, 123] on img "Next" at bounding box center [385, 125] width 10 height 27
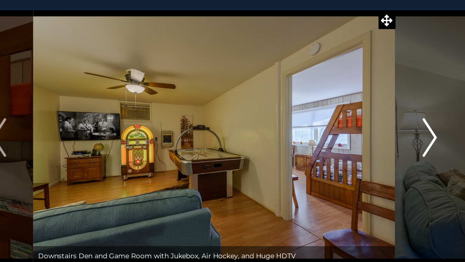
click at [380, 123] on img "Next" at bounding box center [385, 125] width 10 height 27
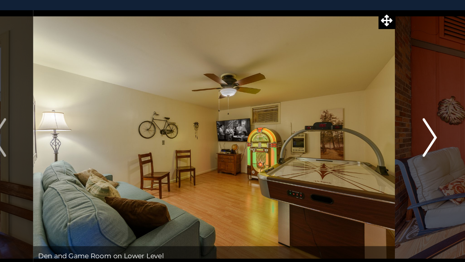
click at [380, 123] on img "Next" at bounding box center [385, 125] width 10 height 27
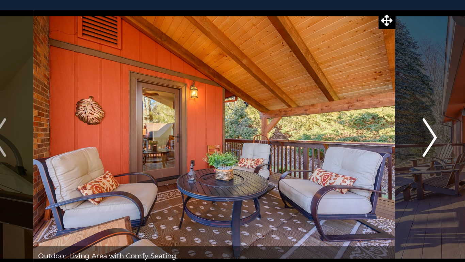
click at [380, 123] on img "Next" at bounding box center [385, 125] width 10 height 27
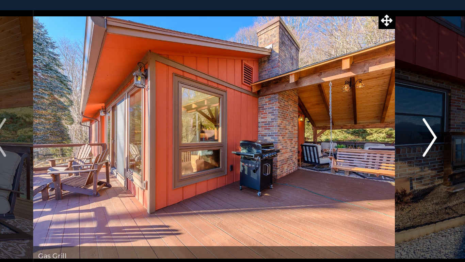
click at [380, 123] on img "Next" at bounding box center [385, 125] width 10 height 27
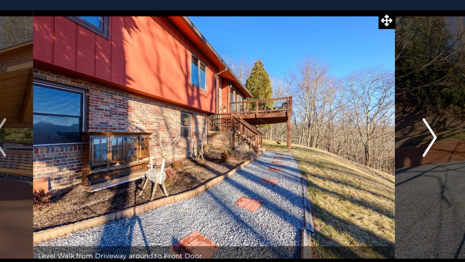
click at [380, 123] on img "Next" at bounding box center [385, 125] width 10 height 27
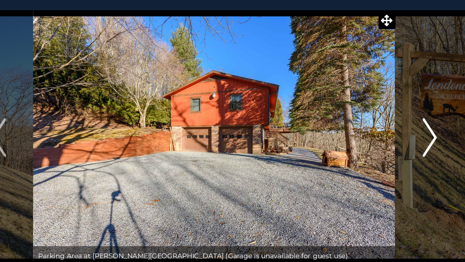
click at [380, 123] on img "Next" at bounding box center [385, 125] width 10 height 27
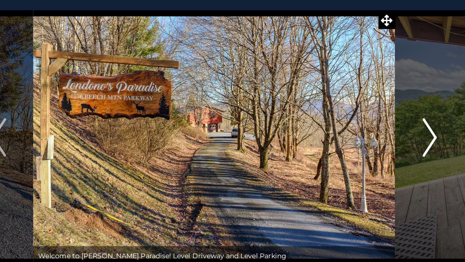
click at [380, 123] on img "Next" at bounding box center [385, 125] width 10 height 27
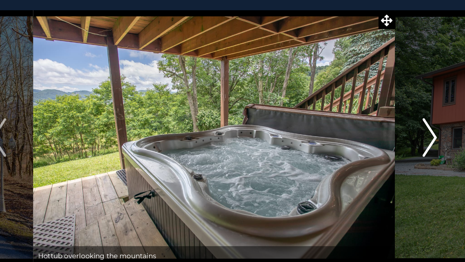
click at [380, 123] on img "Next" at bounding box center [385, 125] width 10 height 27
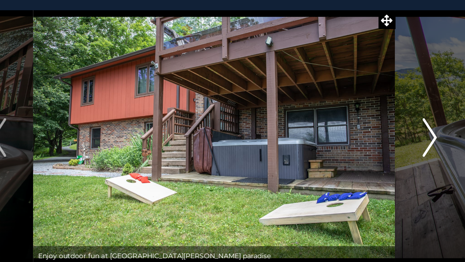
click at [380, 123] on img "Next" at bounding box center [385, 125] width 10 height 27
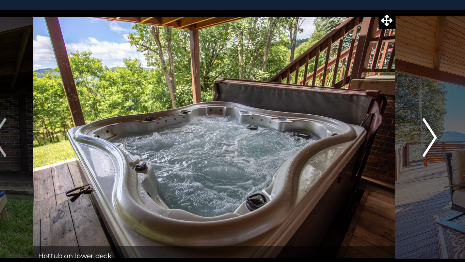
click at [380, 123] on img "Next" at bounding box center [385, 125] width 10 height 27
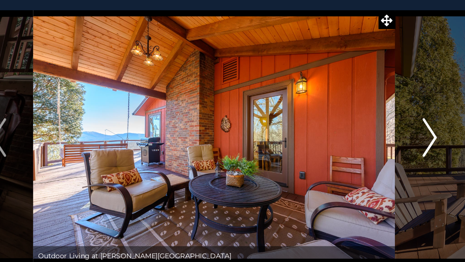
click at [380, 123] on img "Next" at bounding box center [385, 125] width 10 height 27
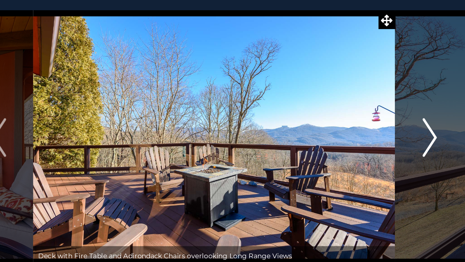
click at [380, 123] on img "Next" at bounding box center [385, 125] width 10 height 27
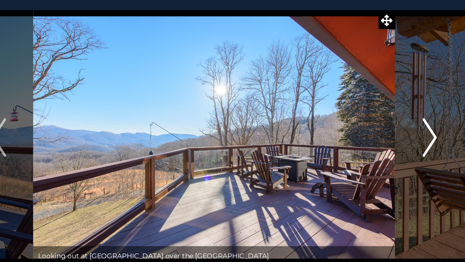
click at [380, 123] on img "Next" at bounding box center [385, 125] width 10 height 27
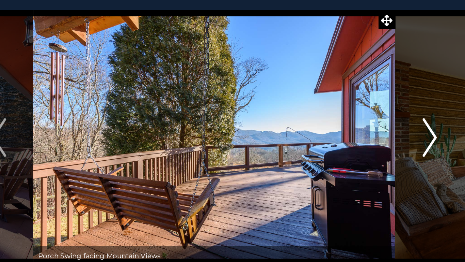
click at [380, 123] on img "Next" at bounding box center [385, 125] width 10 height 27
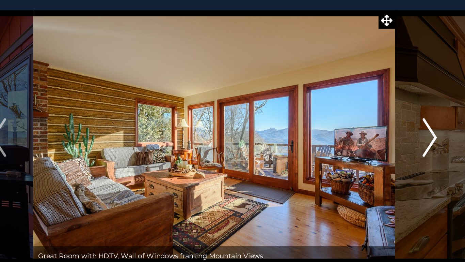
click at [380, 123] on img "Next" at bounding box center [385, 125] width 10 height 27
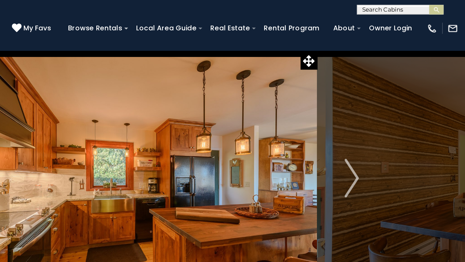
click at [401, 9] on input "text" at bounding box center [419, 8] width 60 height 7
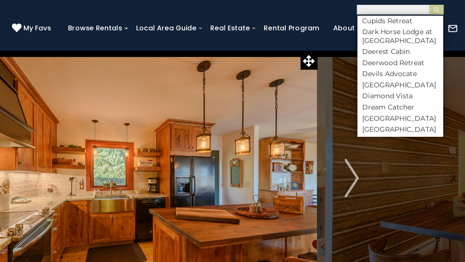
scroll to position [1075, 0]
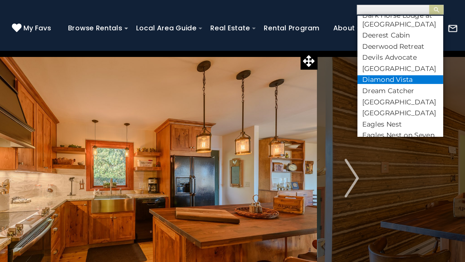
click at [424, 53] on li "Diamond Vista" at bounding box center [419, 56] width 61 height 6
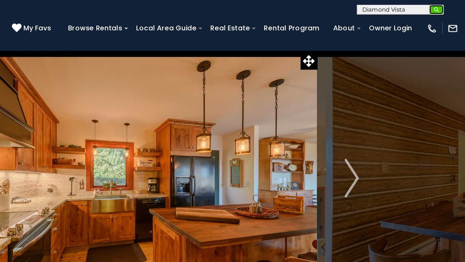
click at [445, 9] on img "submit" at bounding box center [445, 6] width 5 height 5
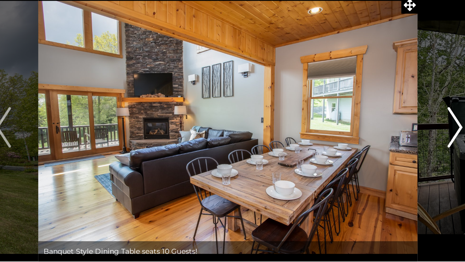
click at [383, 128] on img "Next" at bounding box center [385, 125] width 10 height 27
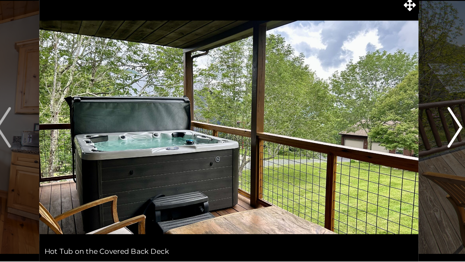
click at [382, 134] on img "Next" at bounding box center [385, 125] width 10 height 27
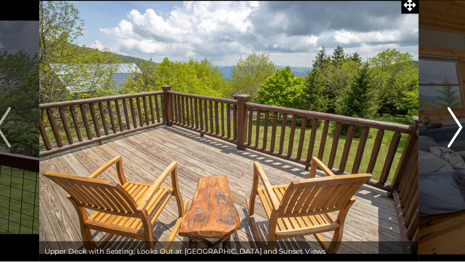
click at [382, 135] on img "Next" at bounding box center [385, 125] width 10 height 27
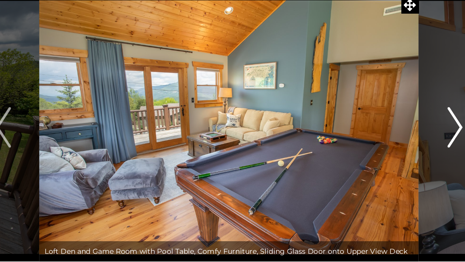
click at [381, 139] on button "Next" at bounding box center [385, 125] width 48 height 181
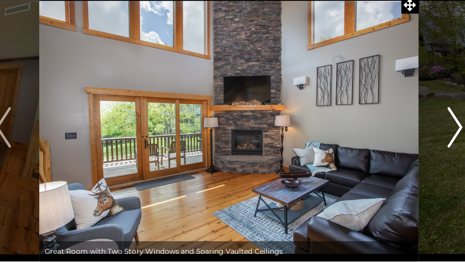
click at [380, 139] on button "Next" at bounding box center [385, 125] width 48 height 181
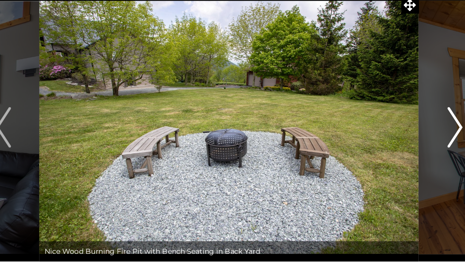
click at [383, 141] on button "Next" at bounding box center [385, 125] width 48 height 181
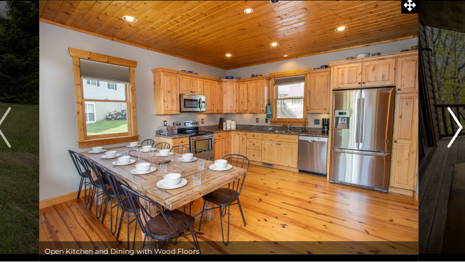
click at [383, 139] on button "Next" at bounding box center [385, 125] width 48 height 181
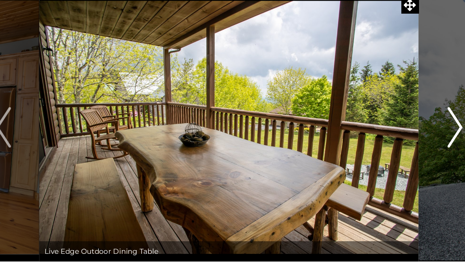
click at [384, 140] on button "Next" at bounding box center [385, 125] width 48 height 181
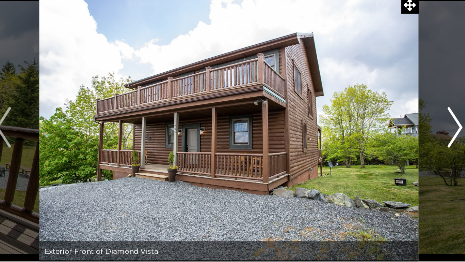
click at [385, 138] on img "Next" at bounding box center [385, 125] width 10 height 27
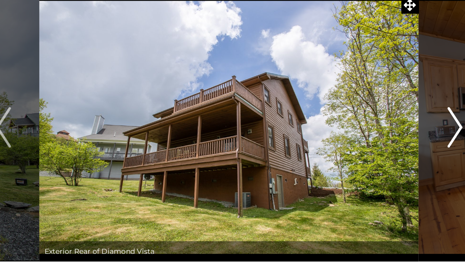
click at [386, 139] on button "Next" at bounding box center [385, 125] width 48 height 181
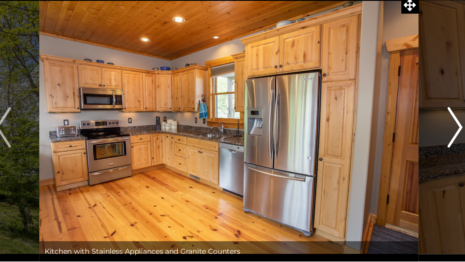
click at [386, 137] on img "Next" at bounding box center [385, 125] width 10 height 27
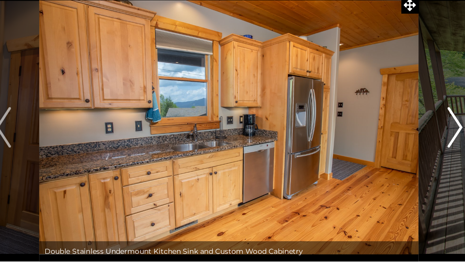
click at [379, 128] on button "Next" at bounding box center [385, 125] width 48 height 181
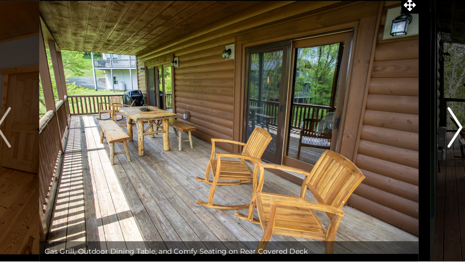
click at [378, 130] on button "Next" at bounding box center [385, 125] width 48 height 181
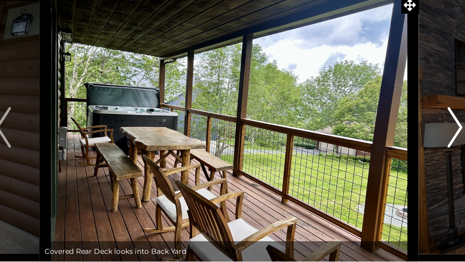
click at [379, 132] on button "Next" at bounding box center [385, 125] width 48 height 181
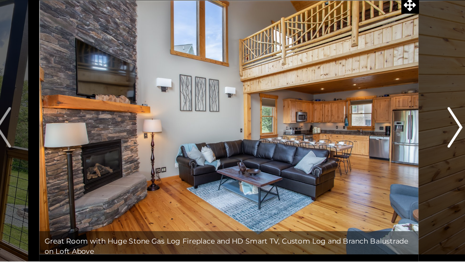
click at [379, 133] on button "Next" at bounding box center [385, 125] width 48 height 181
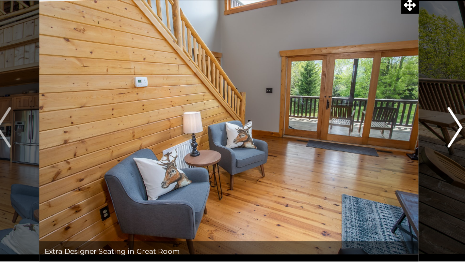
click at [381, 134] on img "Next" at bounding box center [385, 125] width 10 height 27
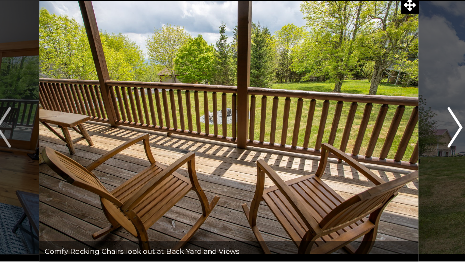
click at [380, 134] on button "Next" at bounding box center [385, 125] width 48 height 181
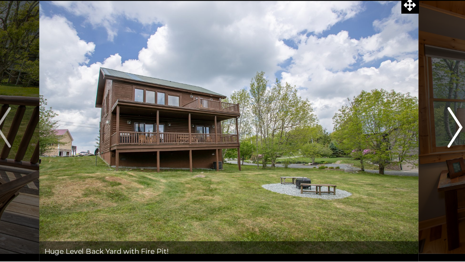
click at [380, 130] on img "Next" at bounding box center [385, 125] width 10 height 27
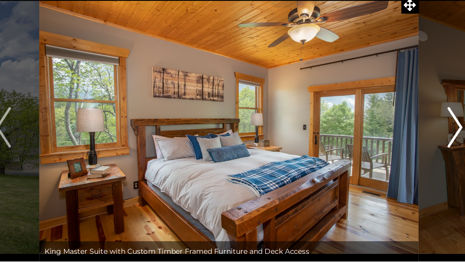
click at [379, 132] on button "Next" at bounding box center [385, 125] width 48 height 181
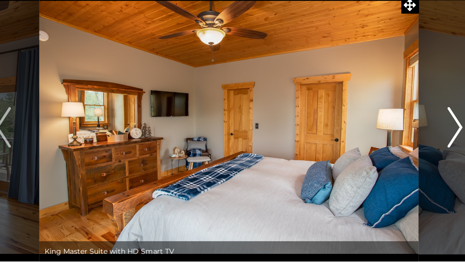
click at [379, 134] on button "Next" at bounding box center [385, 125] width 48 height 181
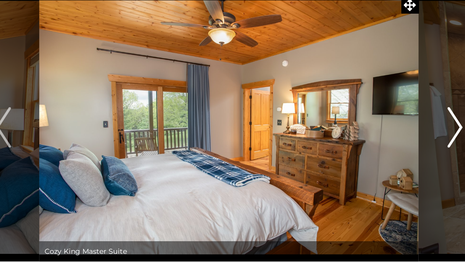
click at [379, 133] on button "Next" at bounding box center [385, 125] width 48 height 181
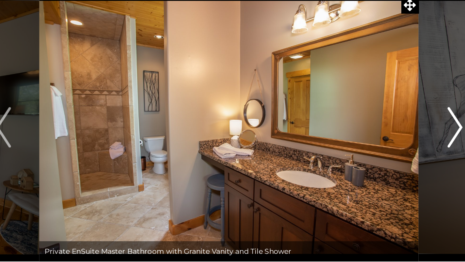
click at [378, 135] on button "Next" at bounding box center [385, 125] width 48 height 181
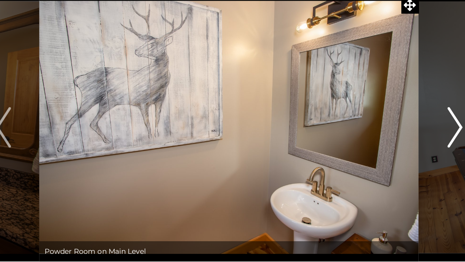
click at [381, 130] on img "Next" at bounding box center [385, 125] width 10 height 27
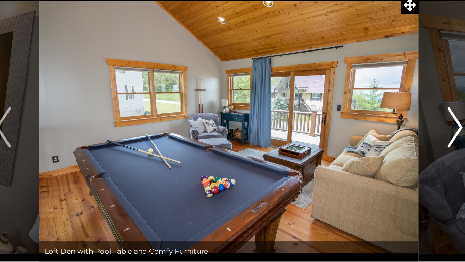
click at [383, 126] on img "Next" at bounding box center [385, 125] width 10 height 27
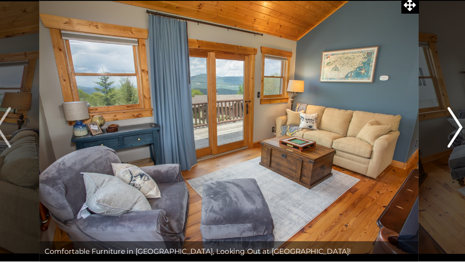
click at [383, 126] on img "Next" at bounding box center [385, 125] width 10 height 27
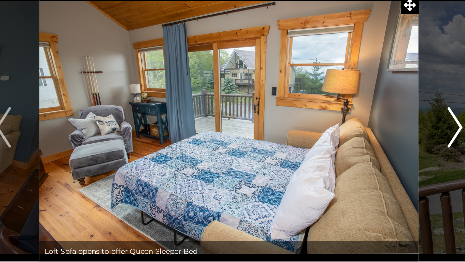
click at [382, 123] on img "Next" at bounding box center [385, 125] width 10 height 27
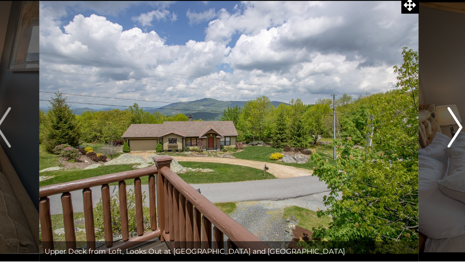
click at [379, 125] on button "Next" at bounding box center [385, 125] width 48 height 181
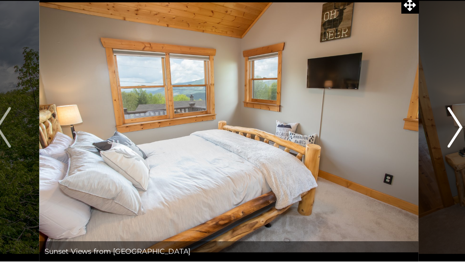
click at [376, 129] on button "Next" at bounding box center [385, 125] width 48 height 181
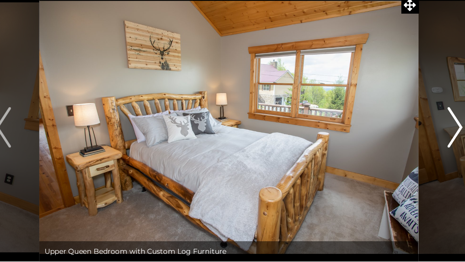
click at [376, 129] on button "Next" at bounding box center [385, 125] width 48 height 181
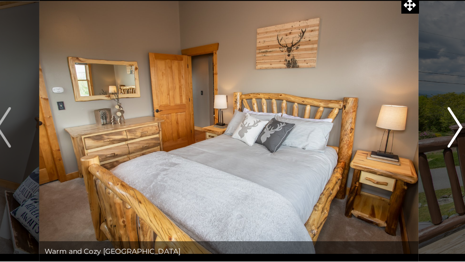
click at [376, 129] on button "Next" at bounding box center [385, 125] width 48 height 181
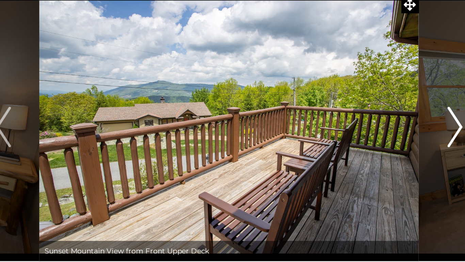
click at [382, 128] on img "Next" at bounding box center [385, 125] width 10 height 27
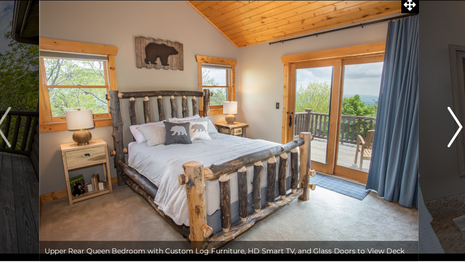
click at [385, 130] on img "Next" at bounding box center [385, 125] width 10 height 27
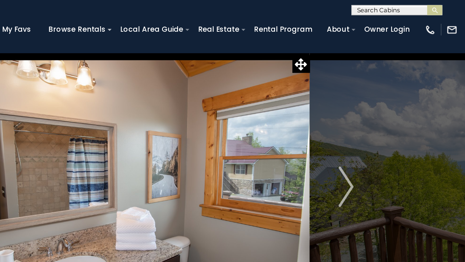
click at [415, 9] on input "text" at bounding box center [419, 8] width 60 height 7
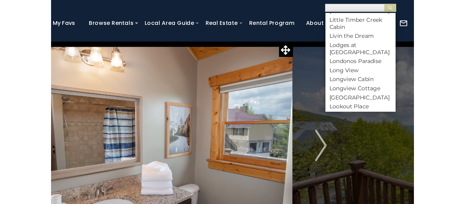
scroll to position [1929, 0]
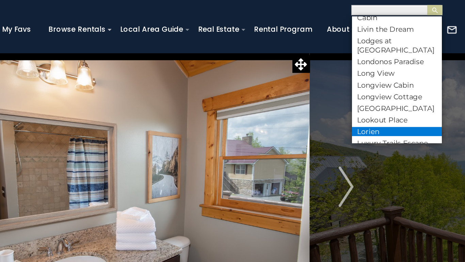
click at [413, 86] on li "Lorien" at bounding box center [419, 89] width 61 height 6
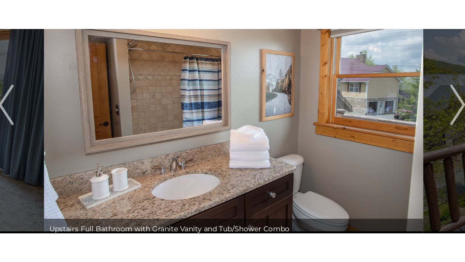
scroll to position [8, 0]
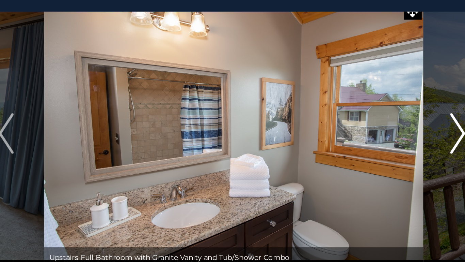
click at [389, 121] on img "Next" at bounding box center [385, 117] width 10 height 27
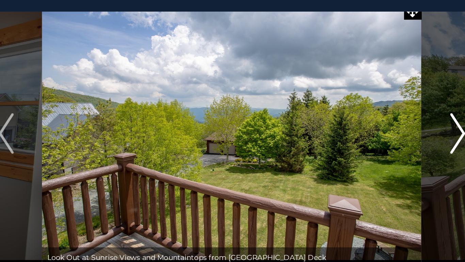
click at [389, 126] on img "Next" at bounding box center [385, 117] width 10 height 27
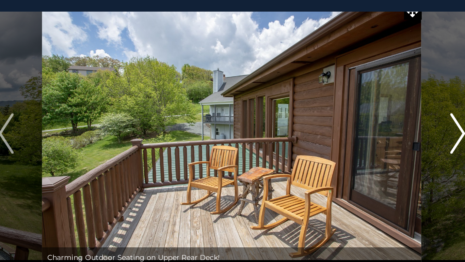
click at [388, 125] on img "Next" at bounding box center [385, 117] width 10 height 27
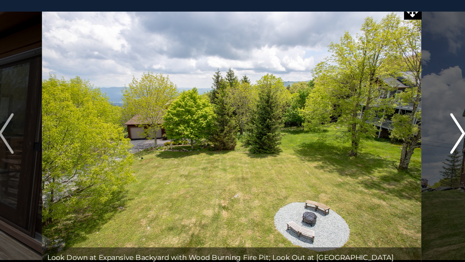
click at [384, 122] on img "Next" at bounding box center [385, 117] width 10 height 27
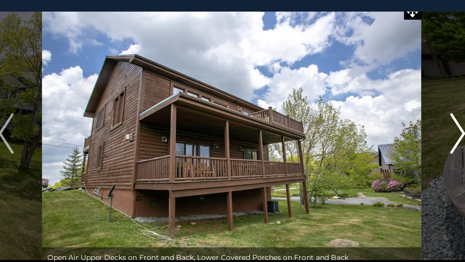
click at [385, 124] on img "Next" at bounding box center [385, 117] width 10 height 27
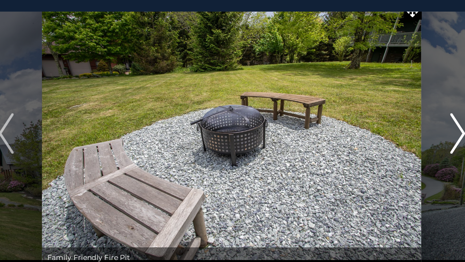
click at [383, 124] on img "Next" at bounding box center [385, 117] width 10 height 27
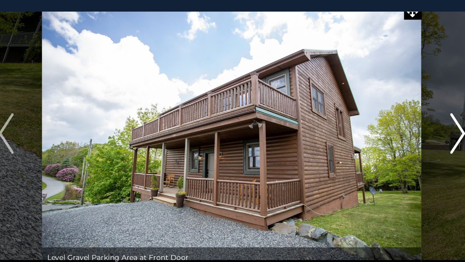
click at [385, 125] on img "Next" at bounding box center [385, 117] width 10 height 27
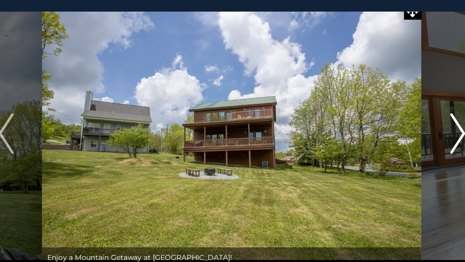
click at [387, 125] on img "Next" at bounding box center [385, 117] width 10 height 27
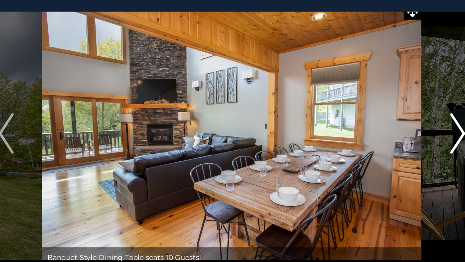
click at [386, 126] on img "Next" at bounding box center [385, 117] width 10 height 27
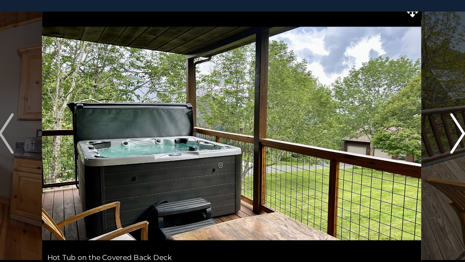
click at [385, 126] on img "Next" at bounding box center [385, 117] width 10 height 27
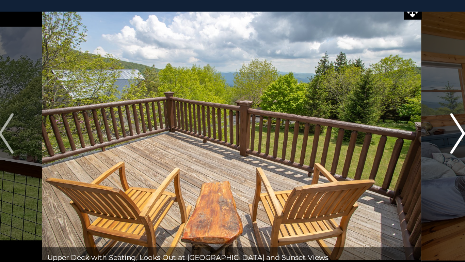
click at [383, 126] on img "Next" at bounding box center [385, 117] width 10 height 27
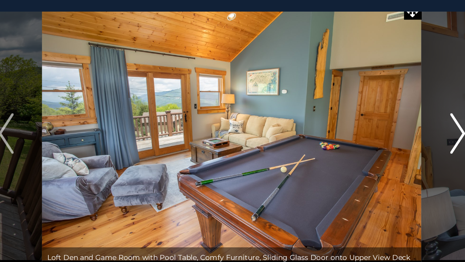
click at [385, 127] on img "Next" at bounding box center [385, 117] width 10 height 27
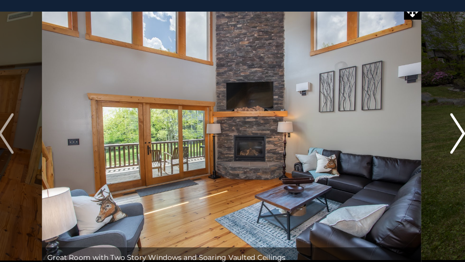
click at [385, 126] on img "Next" at bounding box center [385, 117] width 10 height 27
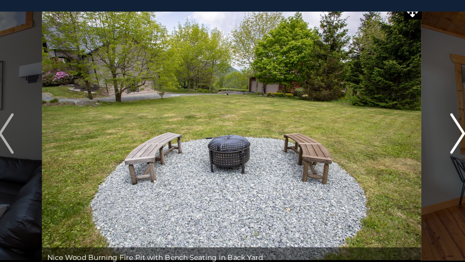
click at [386, 127] on img "Next" at bounding box center [385, 117] width 10 height 27
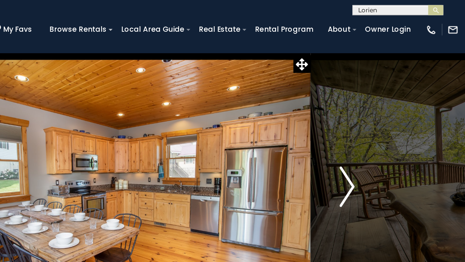
scroll to position [0, 0]
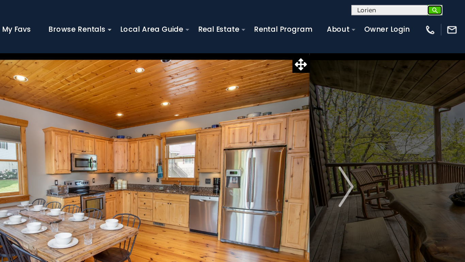
click at [443, 9] on img "submit" at bounding box center [445, 6] width 5 height 5
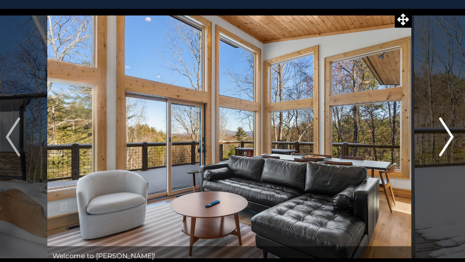
click at [384, 129] on img "Next" at bounding box center [385, 125] width 10 height 27
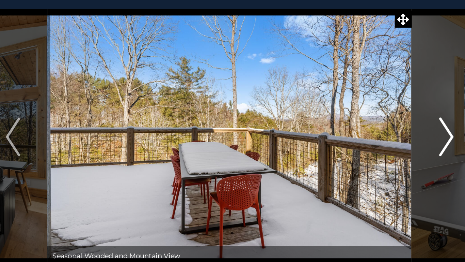
click at [384, 135] on img "Next" at bounding box center [385, 125] width 10 height 27
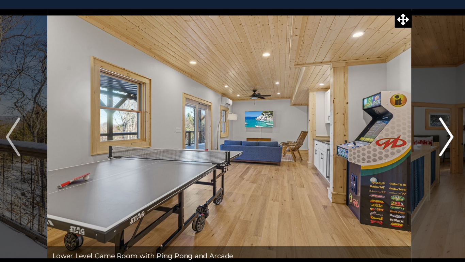
click at [383, 123] on img "Next" at bounding box center [385, 125] width 10 height 27
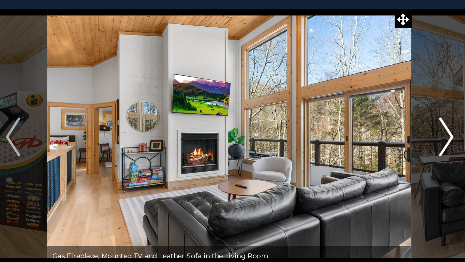
click at [385, 124] on img "Next" at bounding box center [385, 125] width 10 height 27
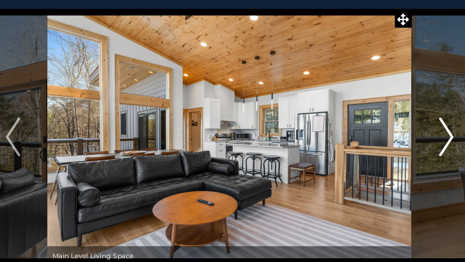
click at [386, 123] on img "Next" at bounding box center [385, 125] width 10 height 27
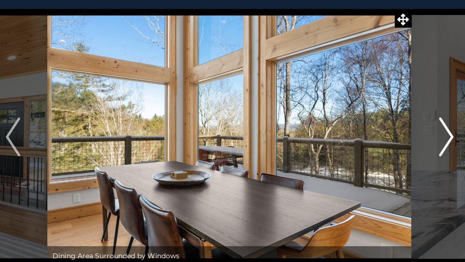
click at [384, 127] on img "Next" at bounding box center [385, 125] width 10 height 27
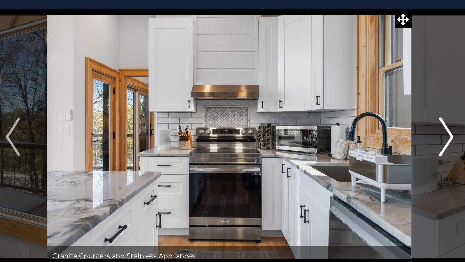
click at [385, 127] on img "Next" at bounding box center [385, 125] width 10 height 27
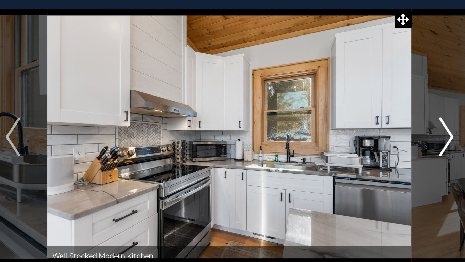
click at [384, 128] on img "Next" at bounding box center [385, 125] width 10 height 27
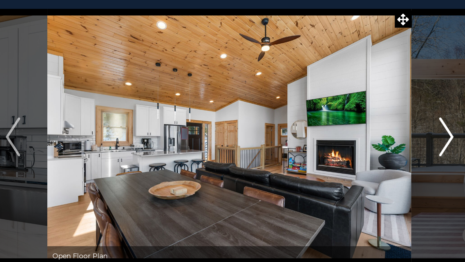
click at [386, 128] on img "Next" at bounding box center [385, 125] width 10 height 27
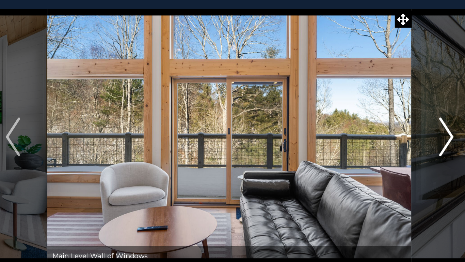
click at [387, 129] on img "Next" at bounding box center [385, 125] width 10 height 27
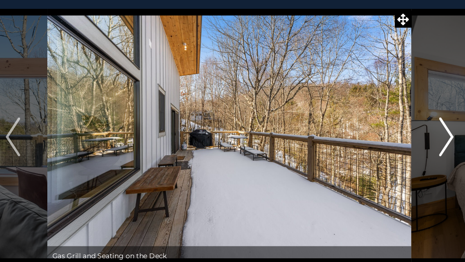
click at [384, 128] on img "Next" at bounding box center [385, 125] width 10 height 27
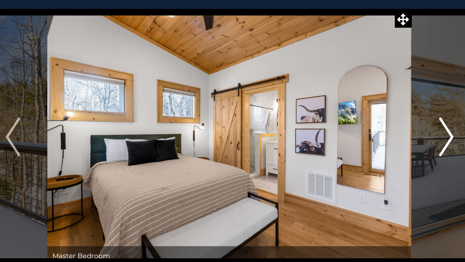
click at [386, 125] on img "Next" at bounding box center [385, 125] width 10 height 27
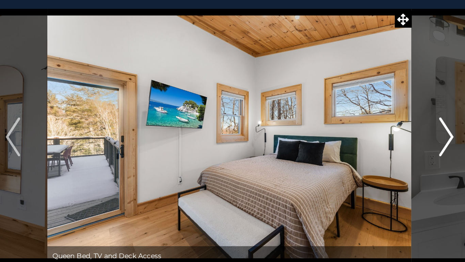
click at [387, 128] on img "Next" at bounding box center [385, 125] width 10 height 27
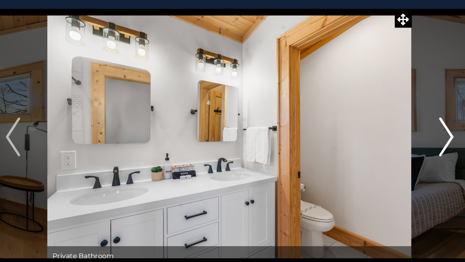
click at [387, 129] on img "Next" at bounding box center [385, 125] width 10 height 27
